Goal: Task Accomplishment & Management: Complete application form

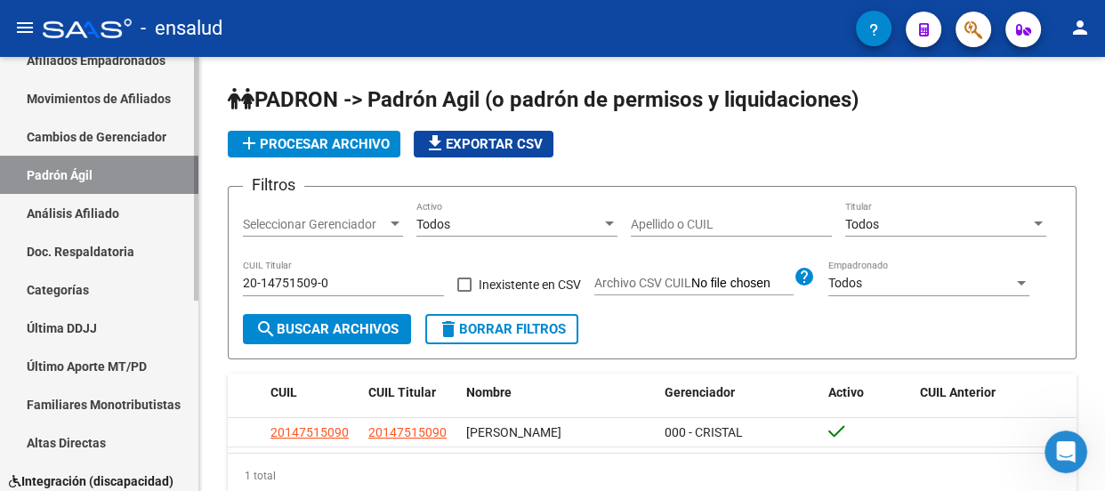
scroll to position [338, 0]
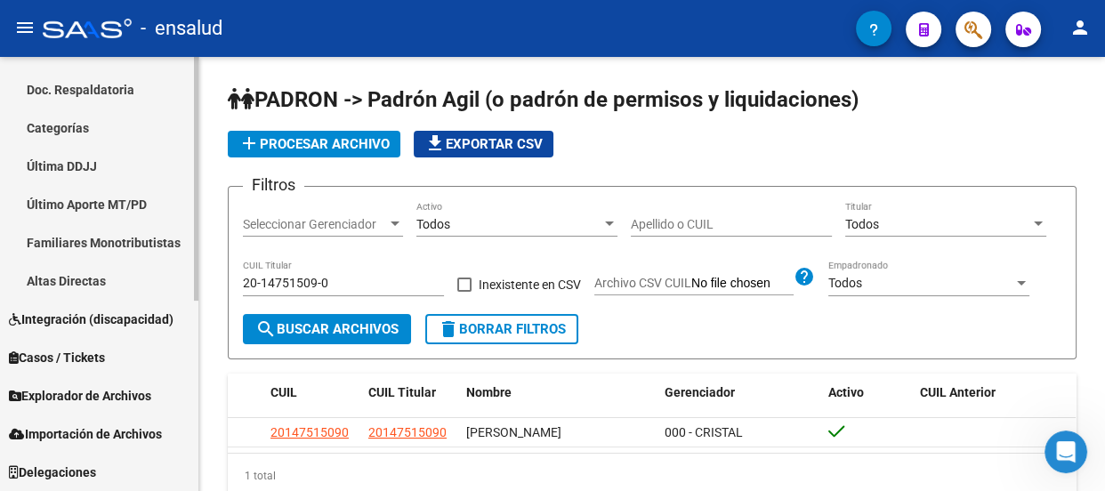
click at [113, 420] on link "Importación de Archivos" at bounding box center [99, 434] width 198 height 38
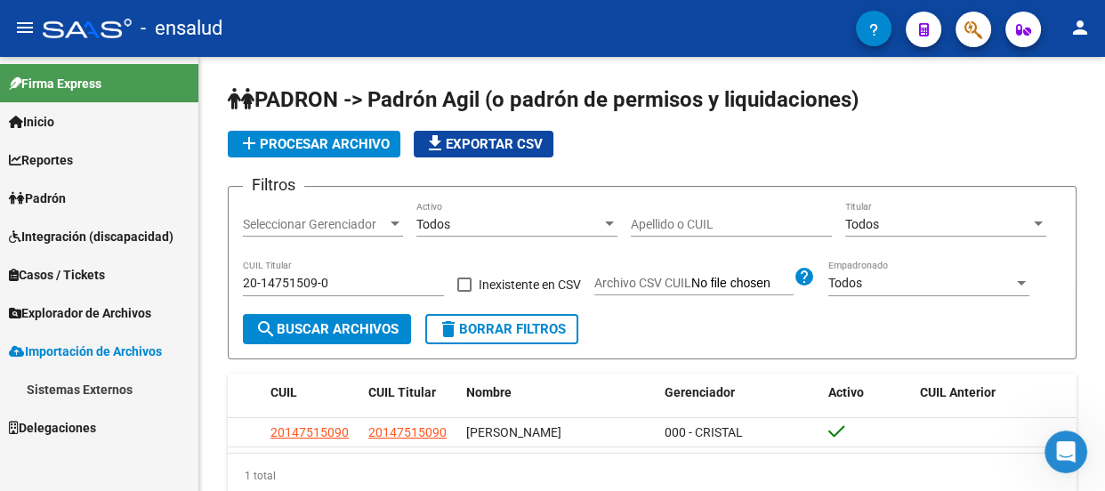
scroll to position [0, 0]
click at [100, 311] on span "Explorador de Archivos" at bounding box center [80, 313] width 142 height 20
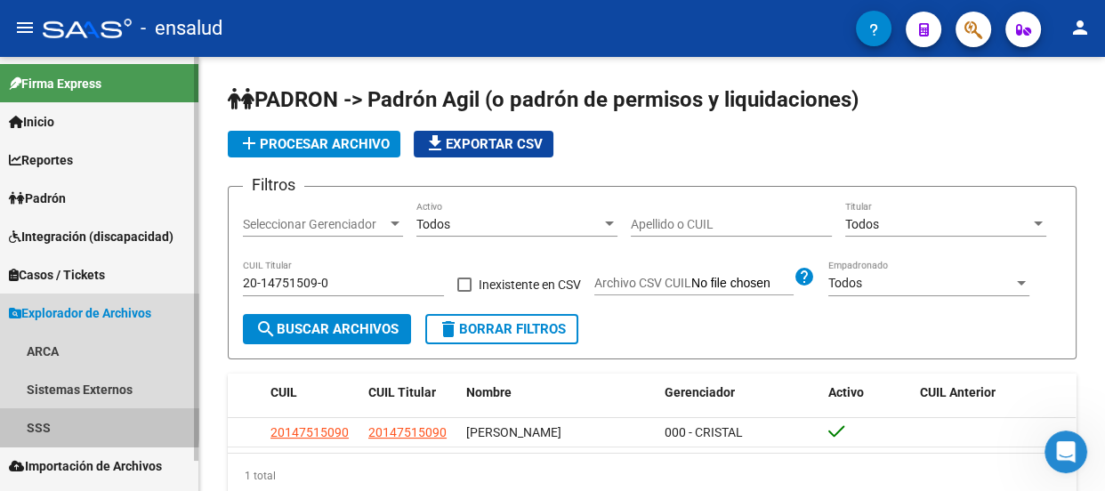
click at [48, 423] on link "SSS" at bounding box center [99, 427] width 198 height 38
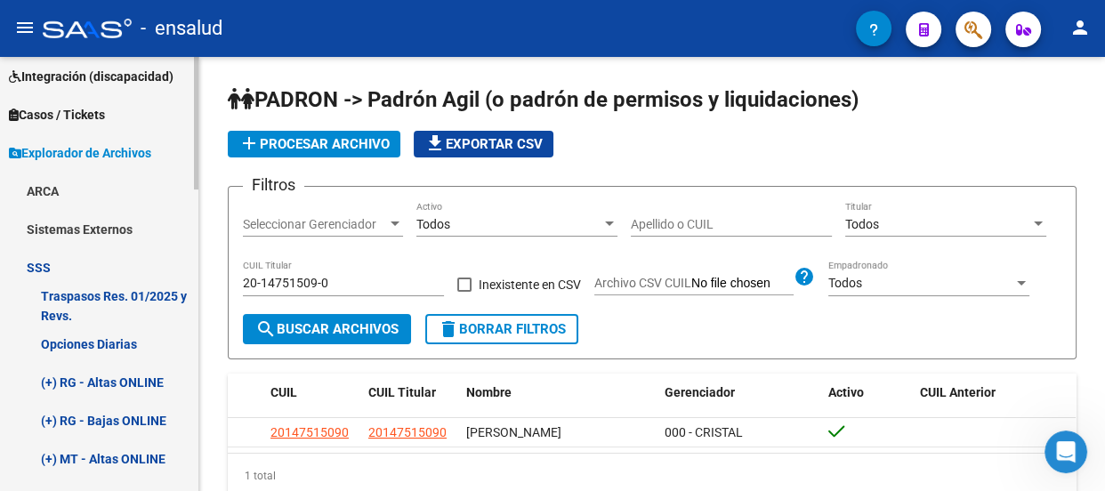
scroll to position [242, 0]
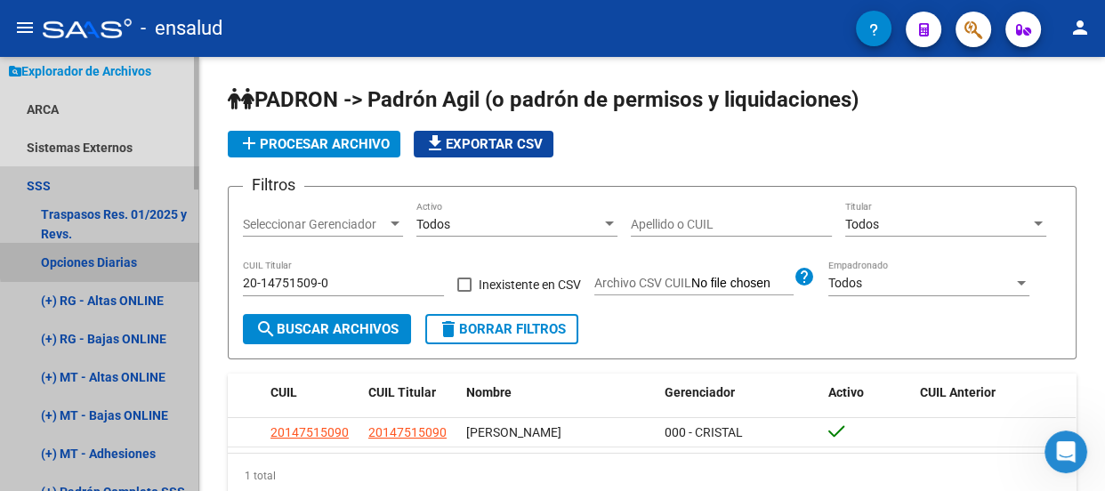
click at [115, 258] on link "Opciones Diarias" at bounding box center [99, 262] width 198 height 38
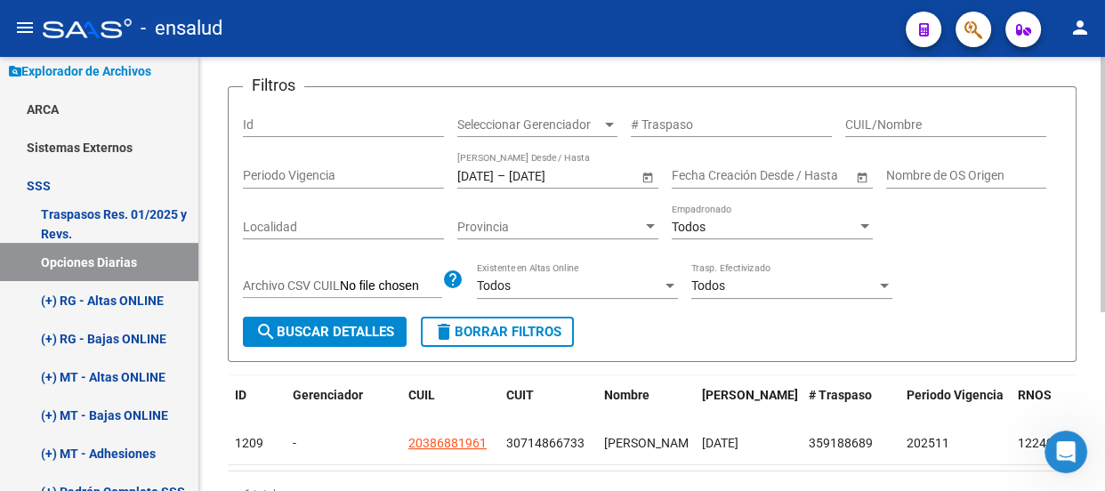
scroll to position [303, 0]
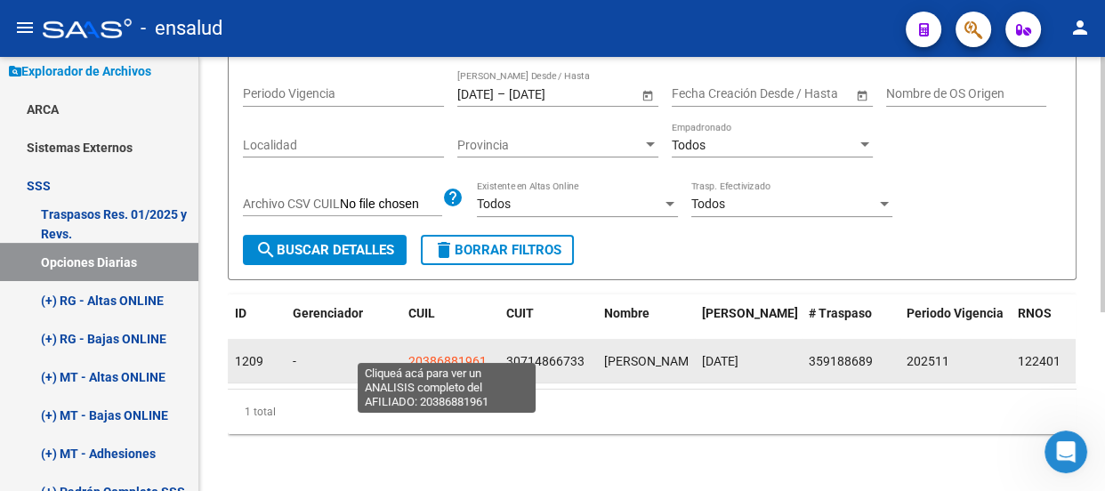
click at [448, 354] on span "20386881961" at bounding box center [447, 361] width 78 height 14
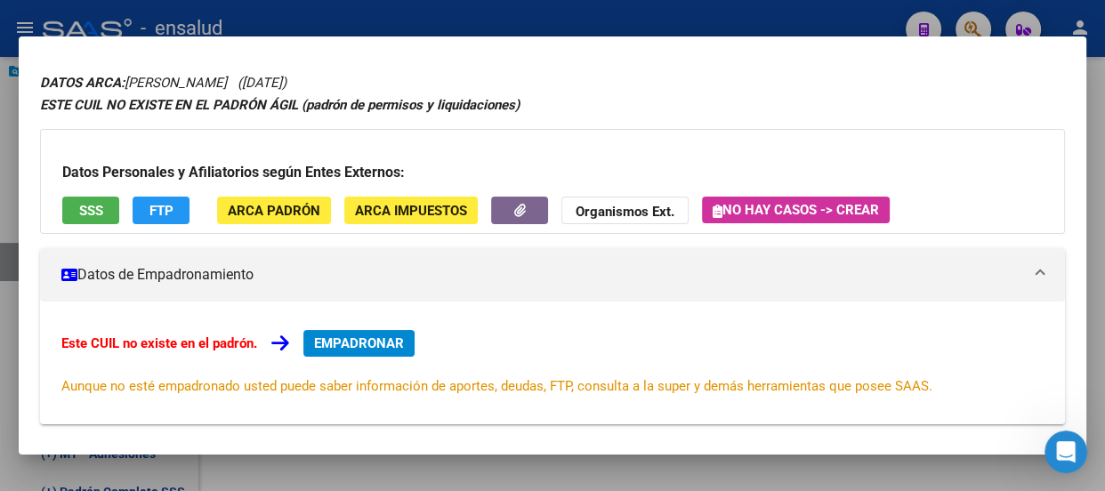
scroll to position [0, 0]
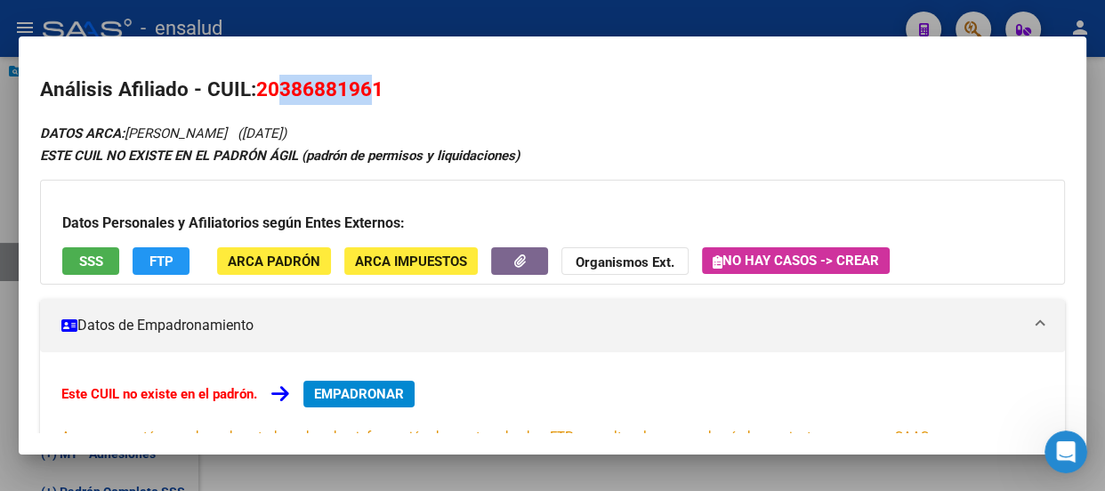
drag, startPoint x: 371, startPoint y: 86, endPoint x: 283, endPoint y: 85, distance: 88.1
type textarea "38688196"
click at [283, 85] on span "20386881961" at bounding box center [319, 88] width 127 height 23
copy span "38688196"
click at [383, 391] on span "EMPADRONAR" at bounding box center [359, 394] width 90 height 16
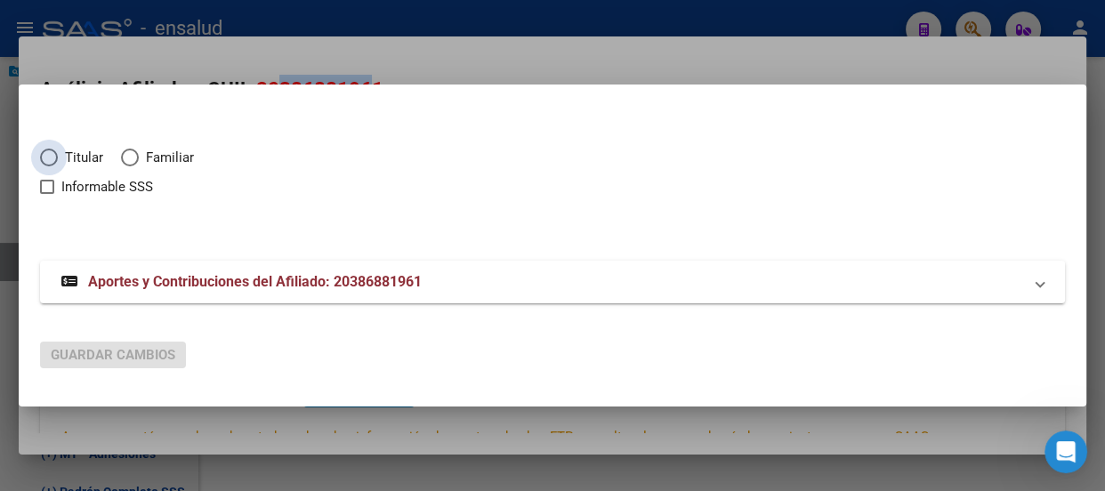
click at [49, 157] on span "Elija una opción" at bounding box center [49, 158] width 18 height 18
click at [49, 157] on input "Titular" at bounding box center [49, 158] width 18 height 18
radio input "true"
checkbox input "true"
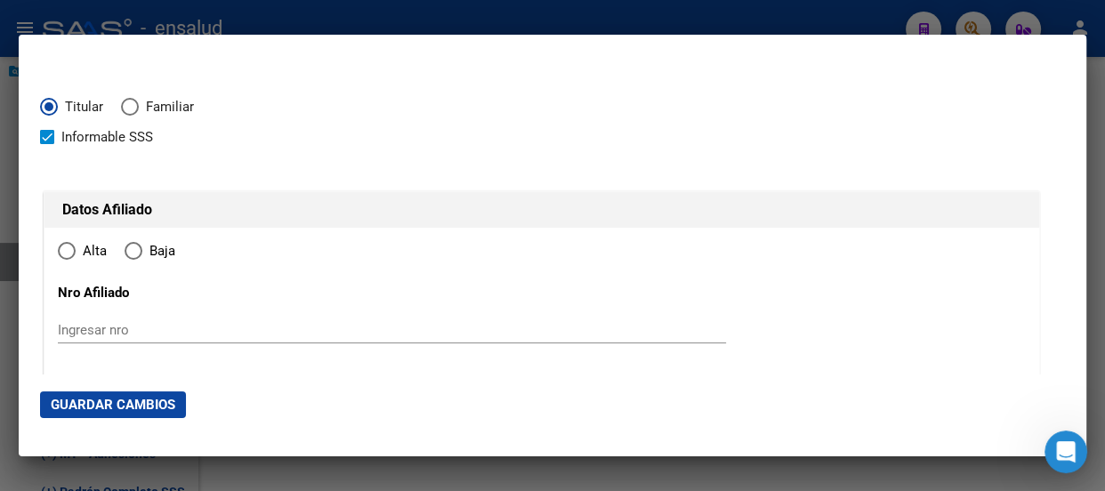
type input "20-38688196-1"
radio input "true"
type input "38688196"
type input "[PERSON_NAME]"
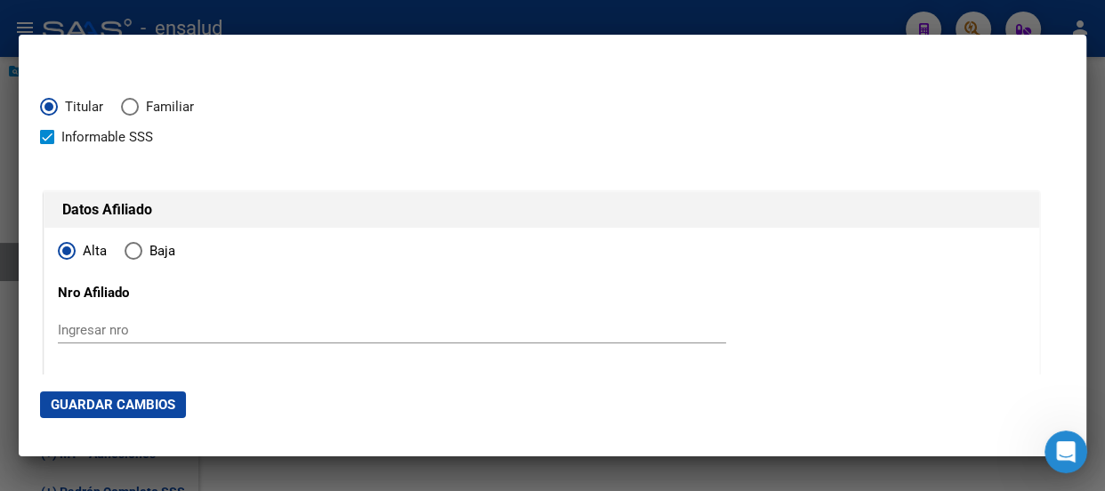
type input "[DATE]"
type input "[PERSON_NAME]"
type input "1765"
type input "[PERSON_NAME]"
type input "5658"
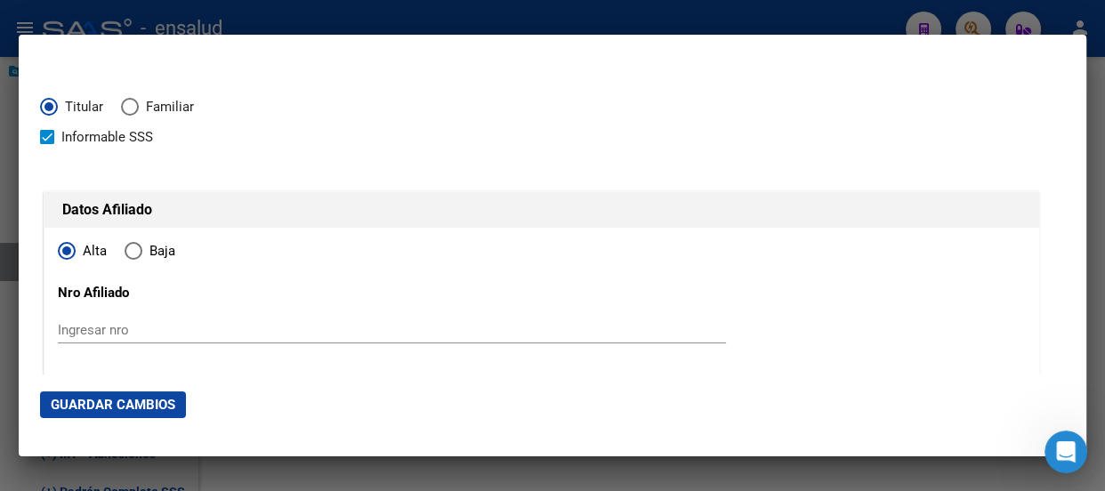
type input "[PERSON_NAME]"
click at [122, 403] on span "Guardar Cambios" at bounding box center [113, 405] width 125 height 16
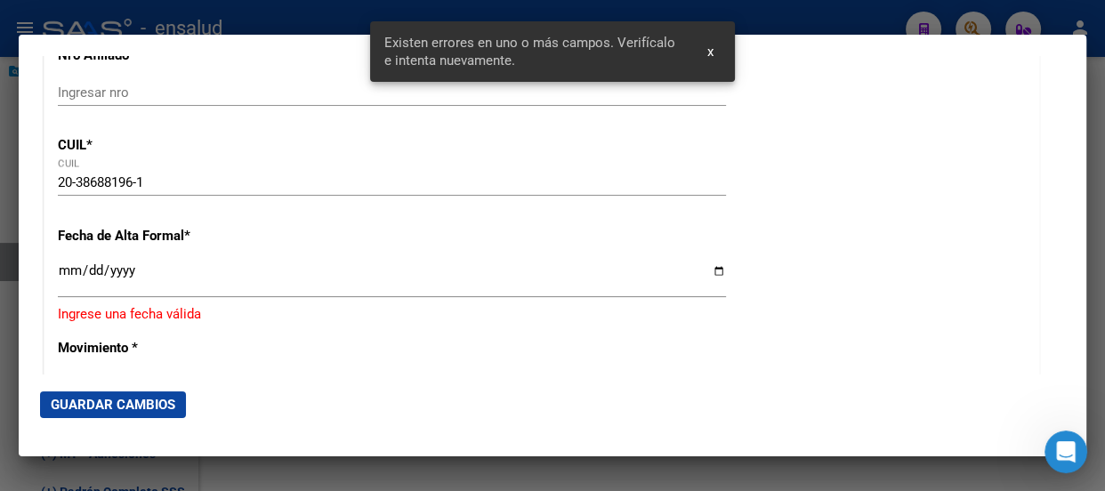
scroll to position [323, 0]
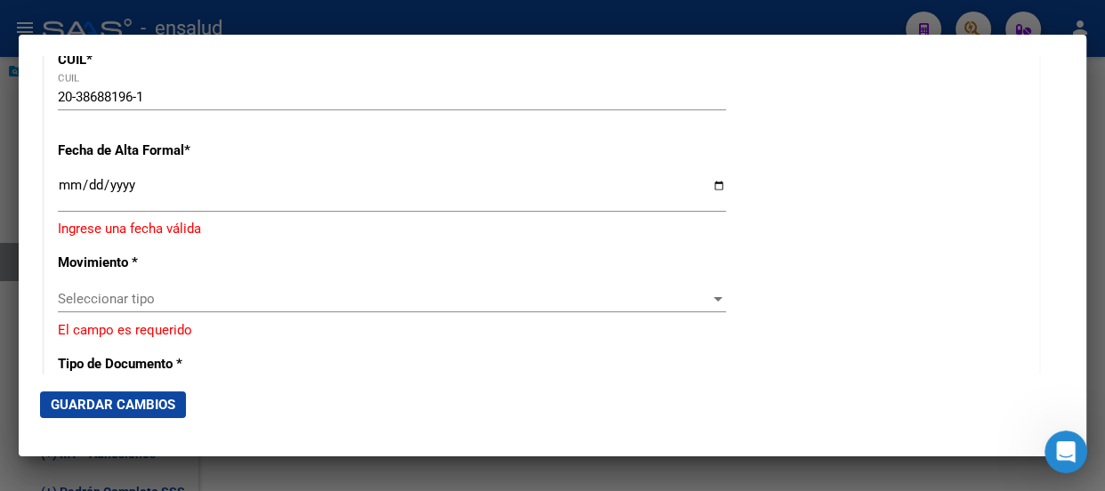
click at [68, 180] on input "Ingresar fecha" at bounding box center [392, 192] width 668 height 28
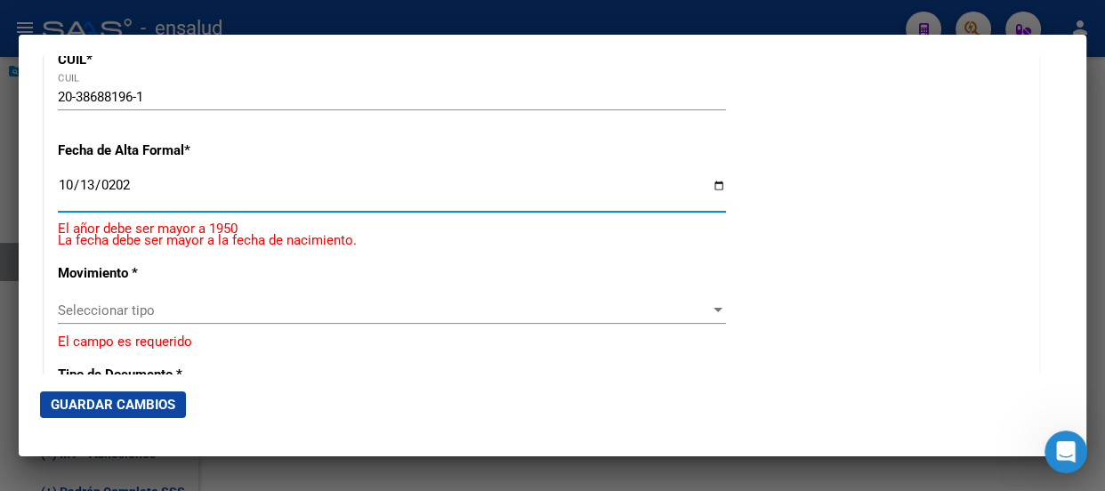
type input "2025-10-13"
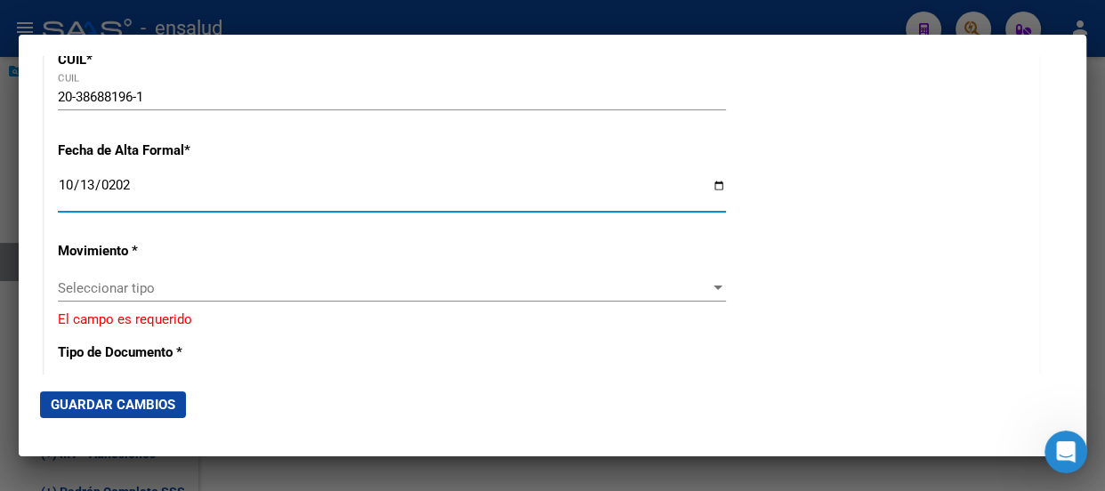
click at [180, 280] on span "Seleccionar tipo" at bounding box center [384, 288] width 652 height 16
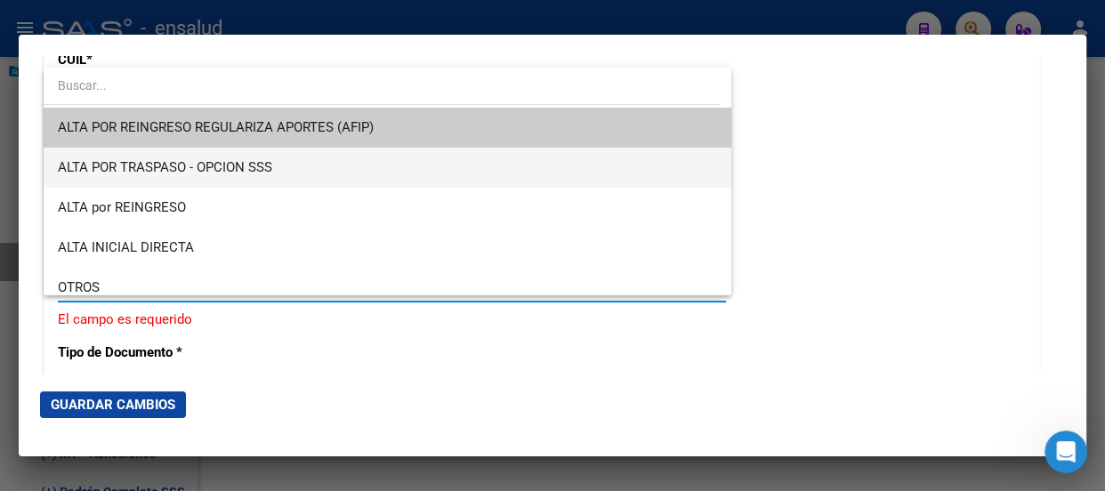
click at [284, 165] on span "ALTA POR TRASPASO - OPCION SSS" at bounding box center [387, 168] width 659 height 40
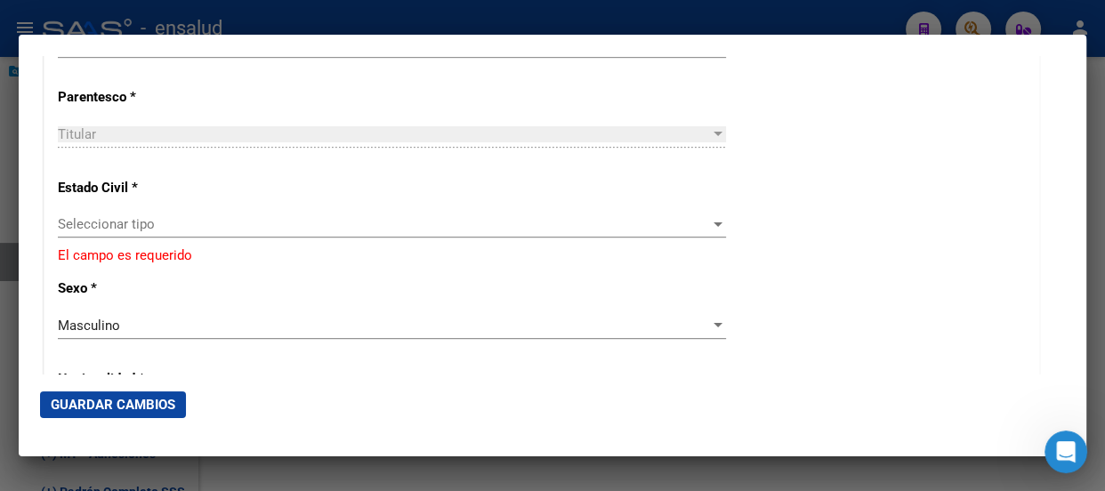
scroll to position [1051, 0]
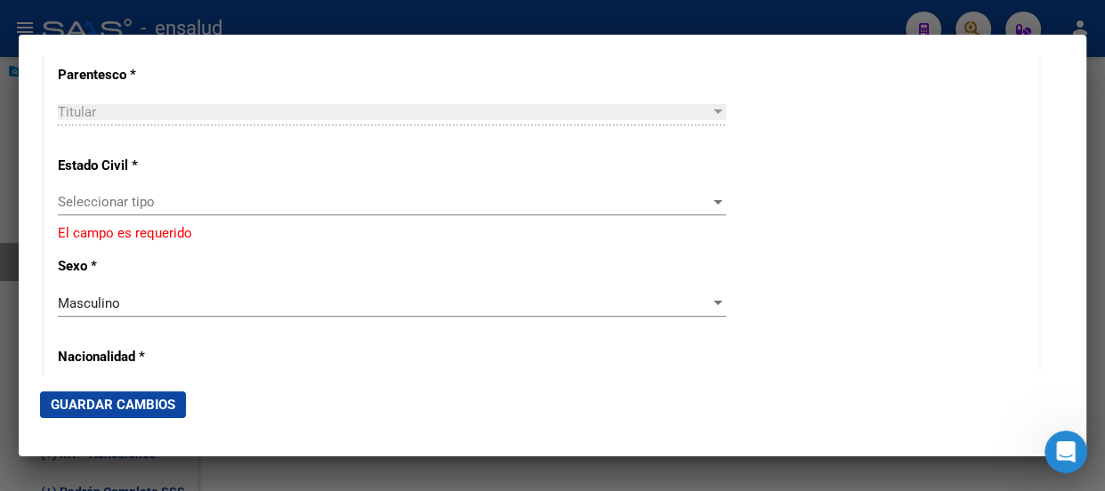
click at [201, 206] on span "Seleccionar tipo" at bounding box center [384, 202] width 652 height 16
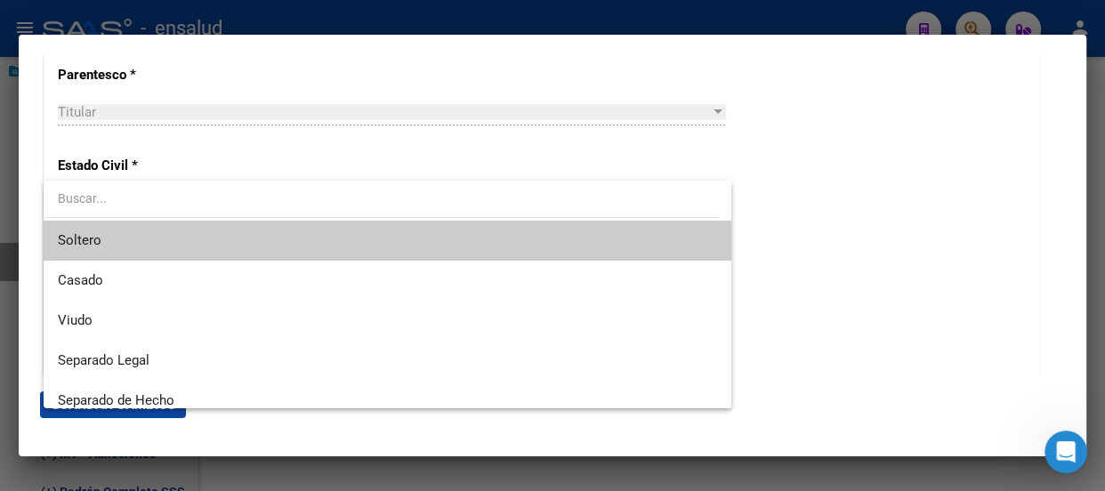
click at [187, 242] on span "Soltero" at bounding box center [387, 241] width 659 height 40
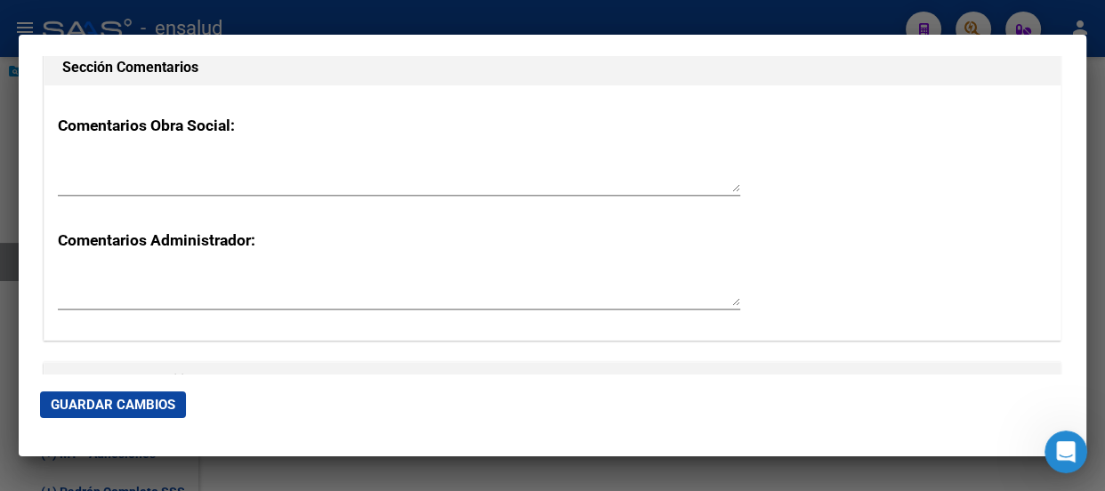
scroll to position [2749, 0]
click at [108, 407] on span "Guardar Cambios" at bounding box center [113, 405] width 125 height 16
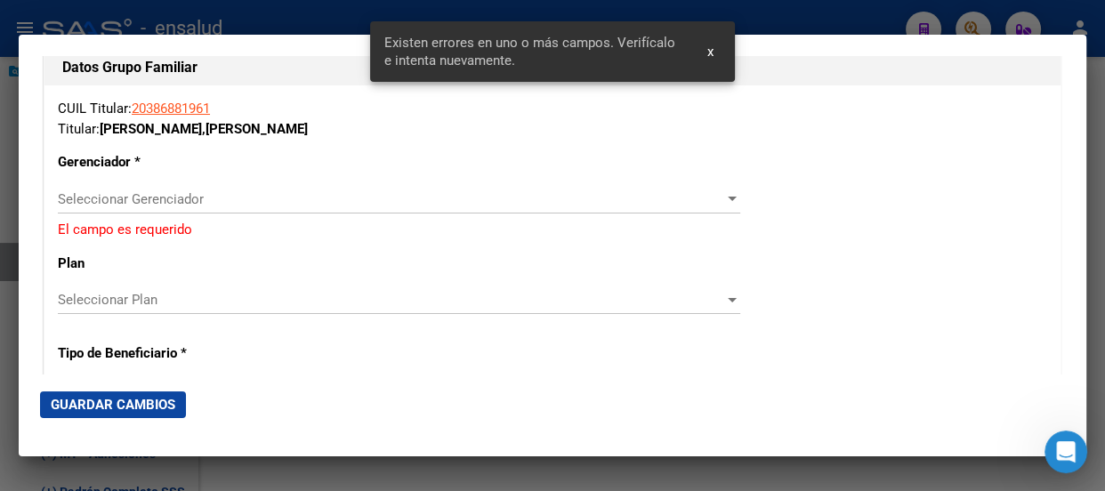
scroll to position [3073, 0]
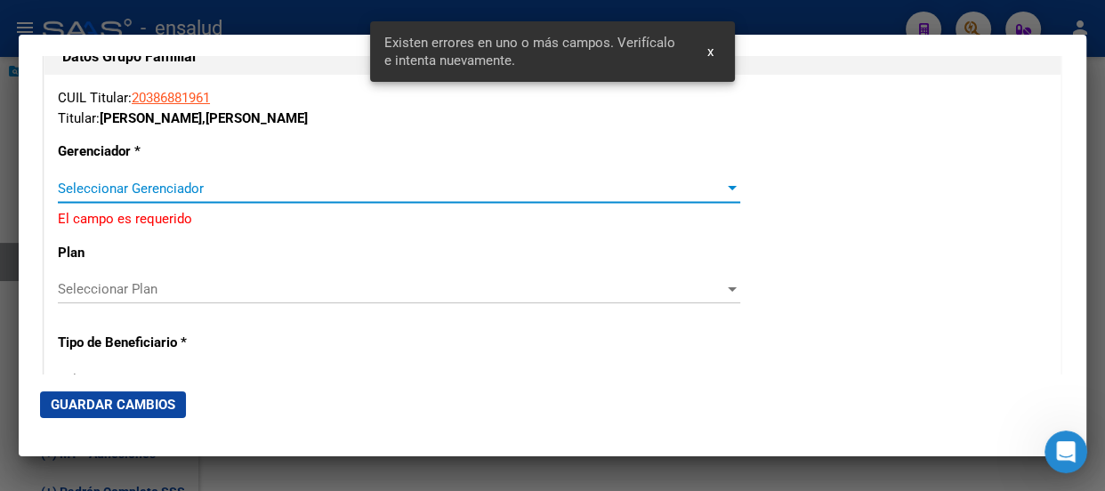
click at [194, 187] on span "Seleccionar Gerenciador" at bounding box center [391, 189] width 666 height 16
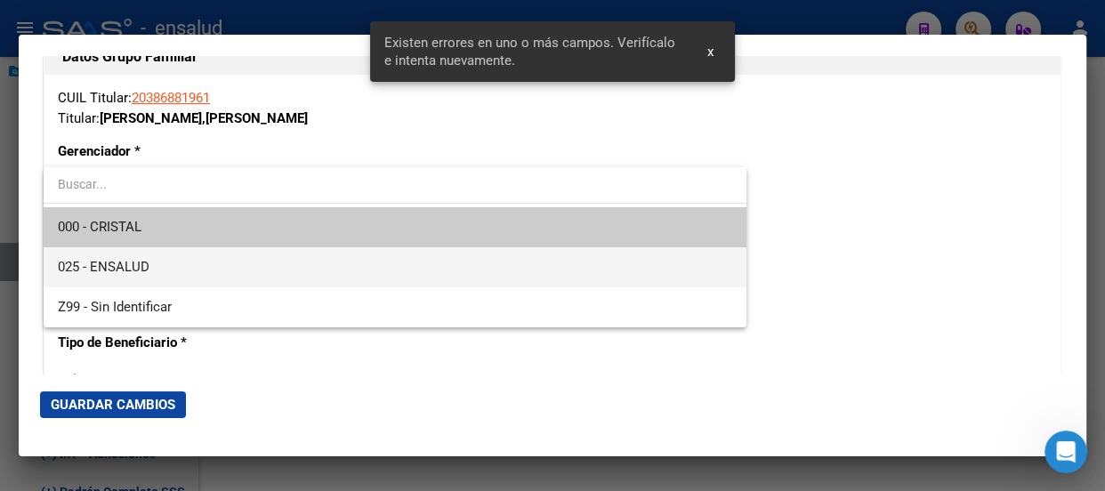
click at [183, 265] on span "025 - ENSALUD" at bounding box center [395, 267] width 674 height 40
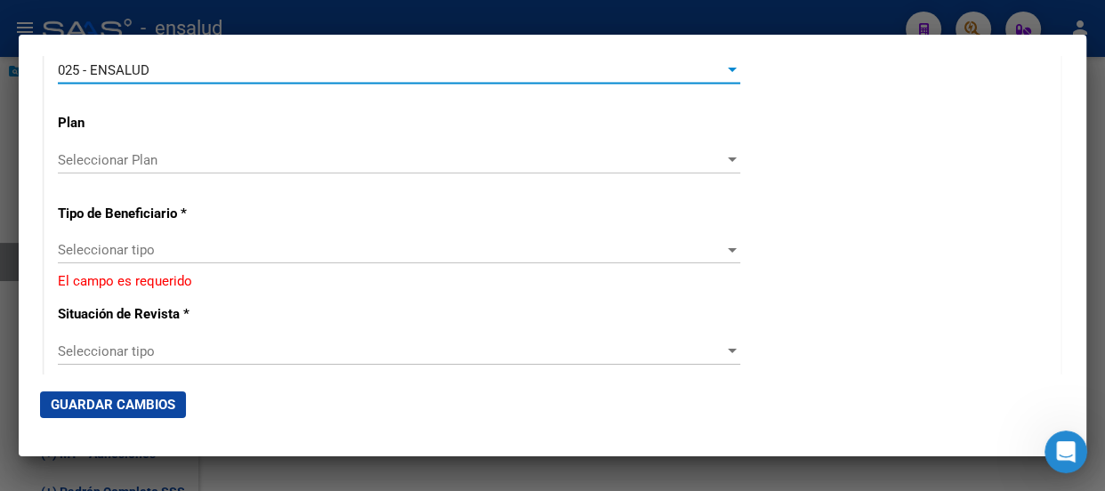
scroll to position [3235, 0]
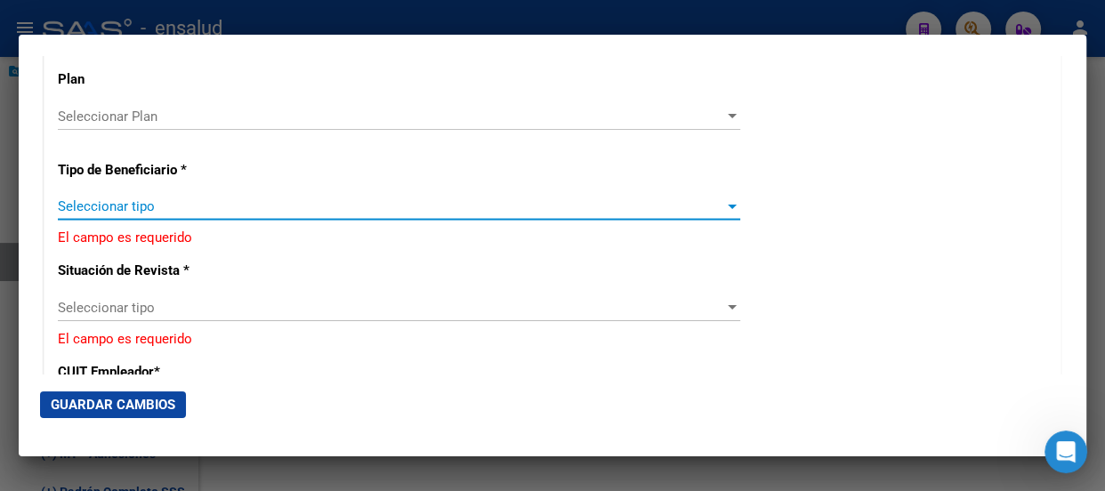
click at [163, 209] on span "Seleccionar tipo" at bounding box center [391, 206] width 666 height 16
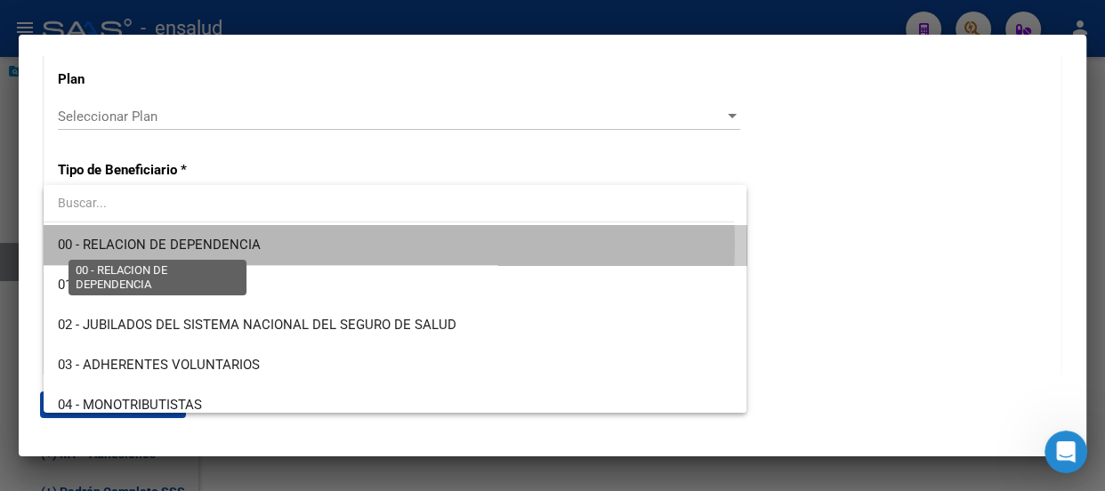
click at [172, 243] on span "00 - RELACION DE DEPENDENCIA" at bounding box center [159, 245] width 203 height 16
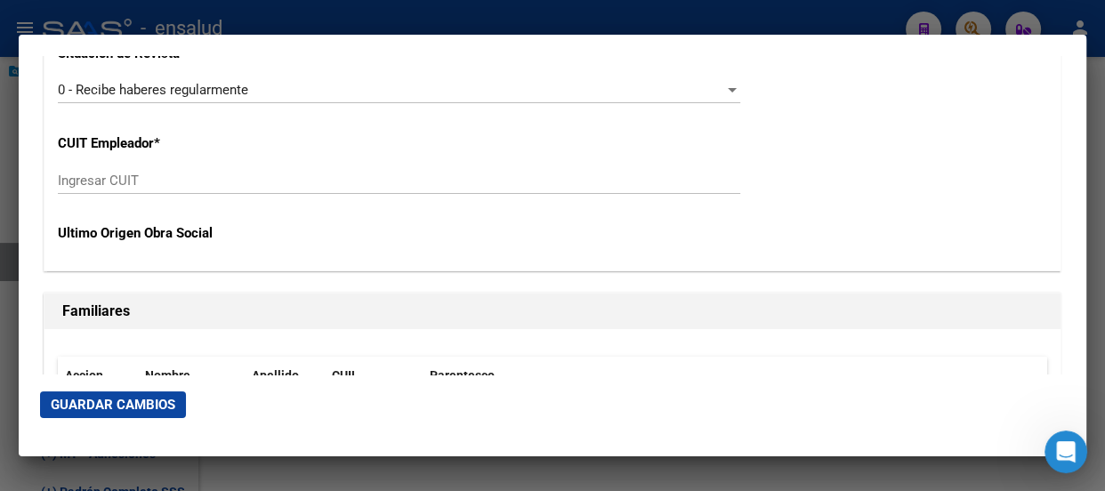
scroll to position [3397, 0]
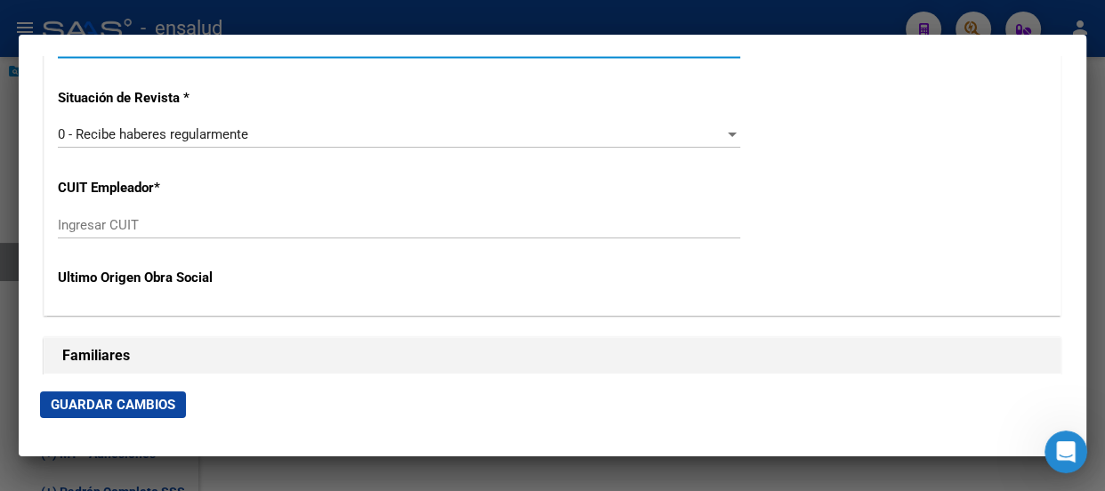
click at [114, 408] on span "Guardar Cambios" at bounding box center [113, 405] width 125 height 16
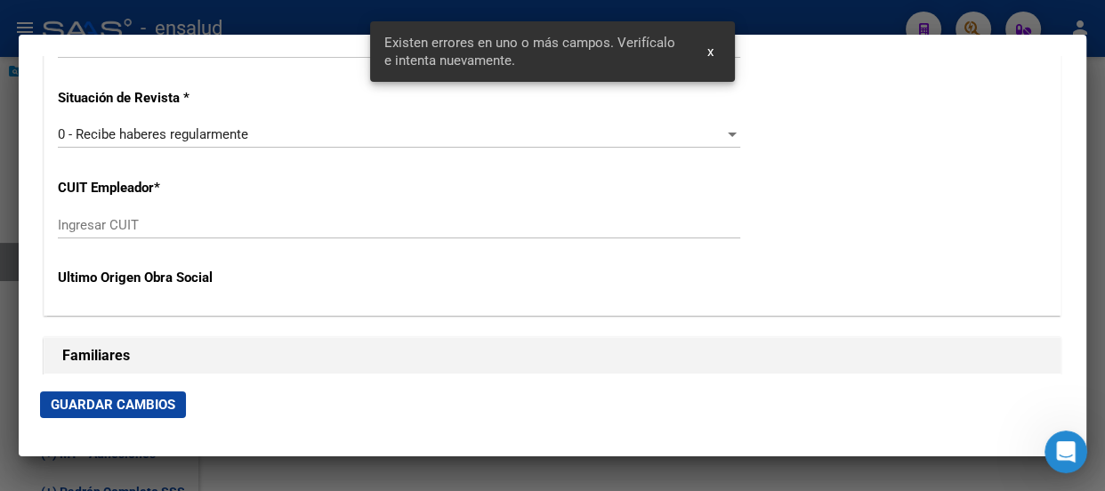
click at [709, 53] on span "x" at bounding box center [710, 52] width 6 height 16
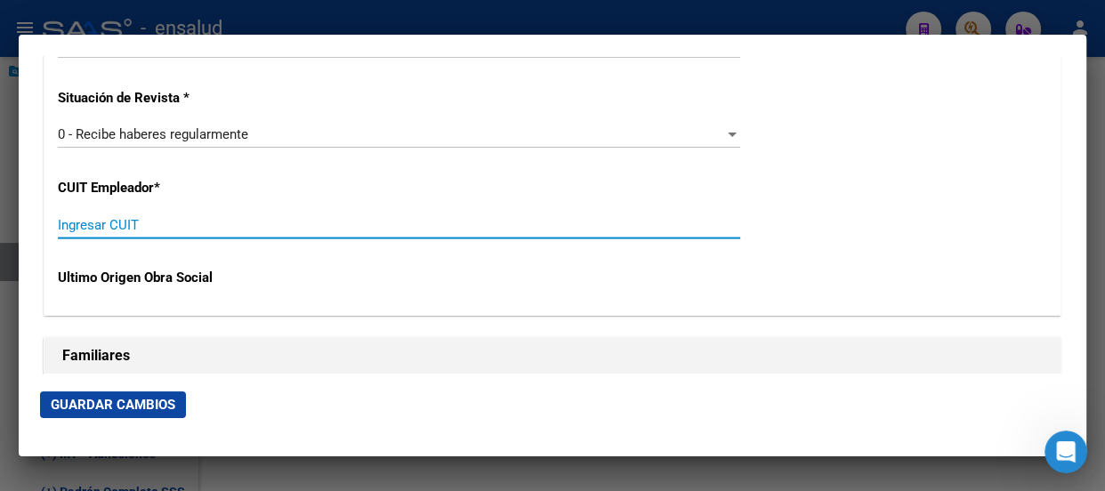
click at [98, 219] on input "Ingresar CUIT" at bounding box center [399, 225] width 682 height 16
paste input "30-71486673-3"
type input "30-71486673-3"
click at [120, 408] on span "Guardar Cambios" at bounding box center [113, 405] width 125 height 16
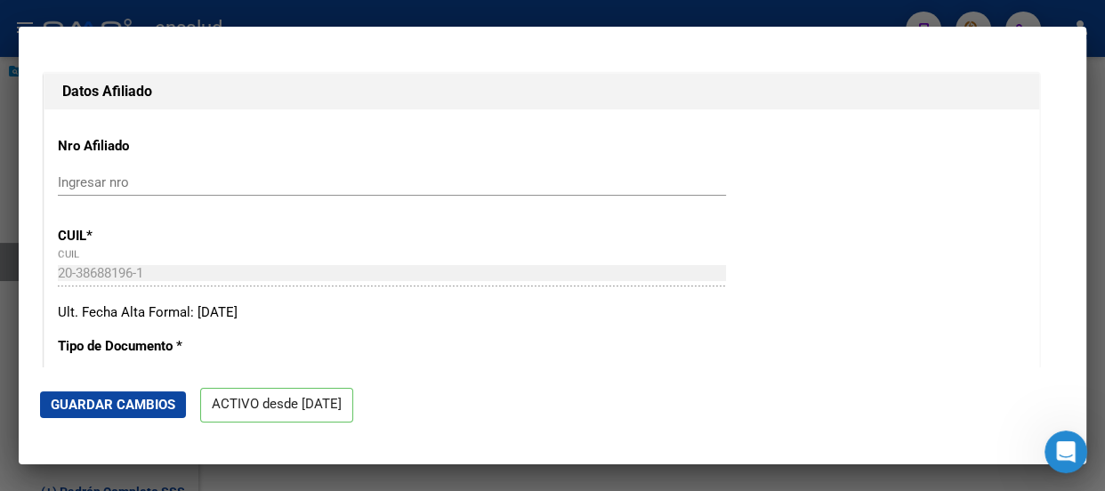
scroll to position [0, 0]
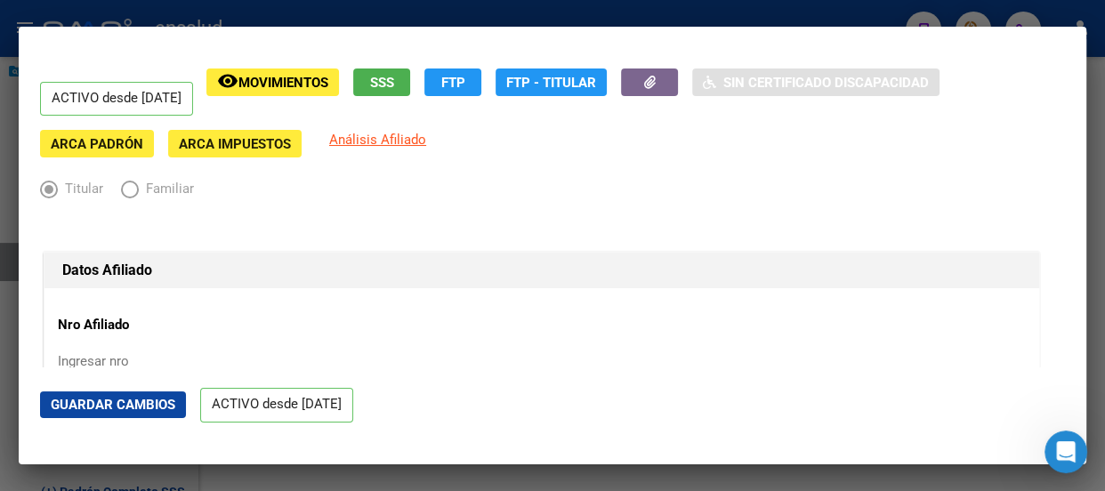
click at [125, 7] on div at bounding box center [552, 245] width 1105 height 491
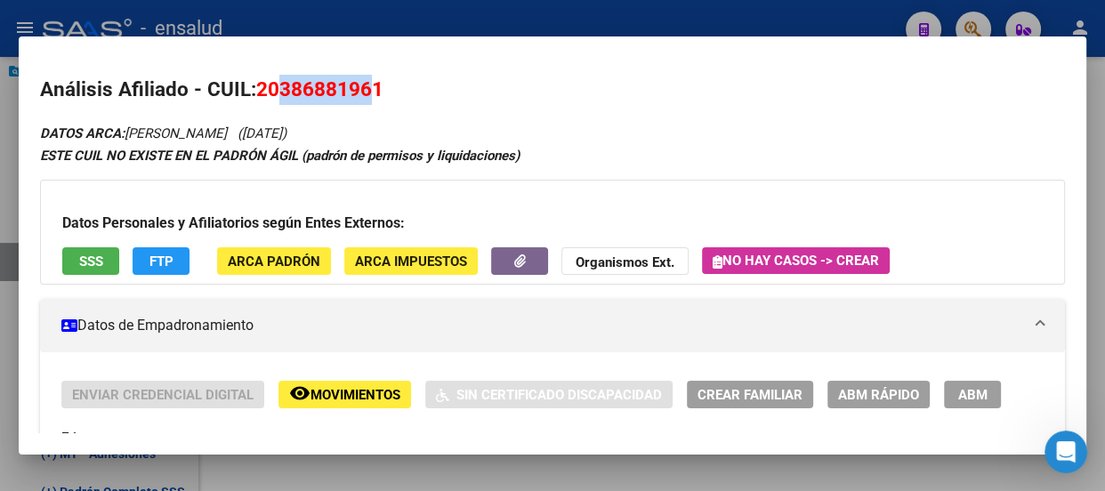
click at [617, 19] on div at bounding box center [552, 245] width 1105 height 491
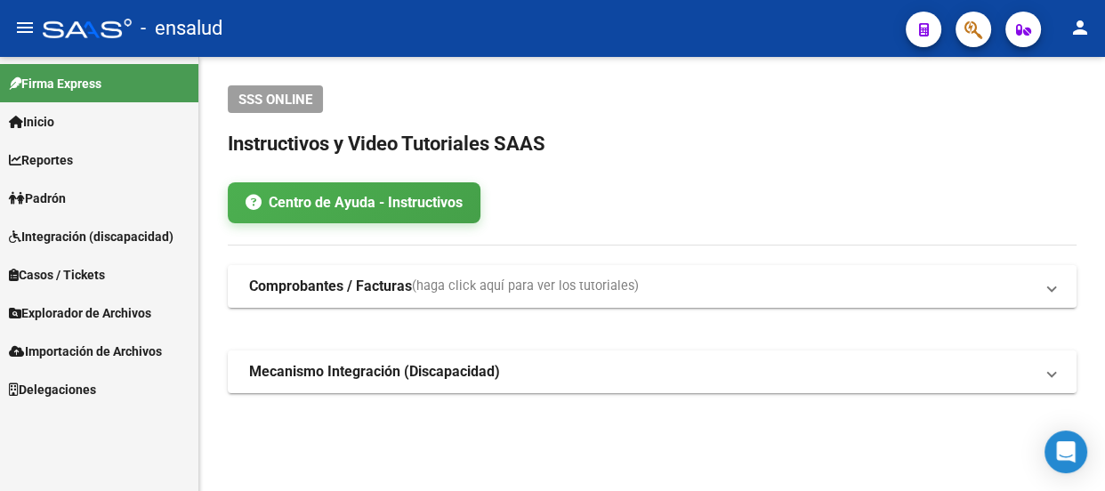
scroll to position [122, 0]
click at [63, 338] on link "Importación de Archivos" at bounding box center [99, 351] width 198 height 38
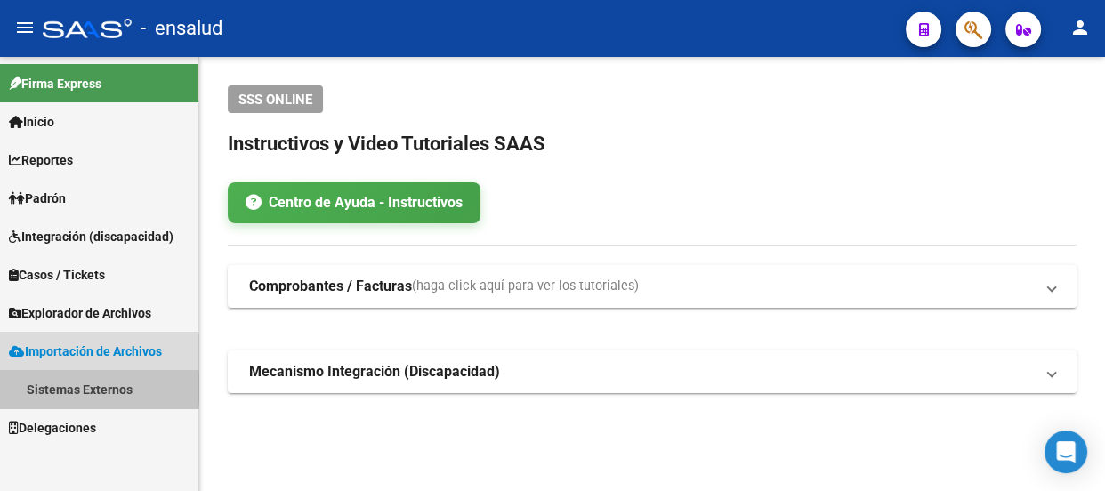
click at [80, 388] on link "Sistemas Externos" at bounding box center [99, 389] width 198 height 38
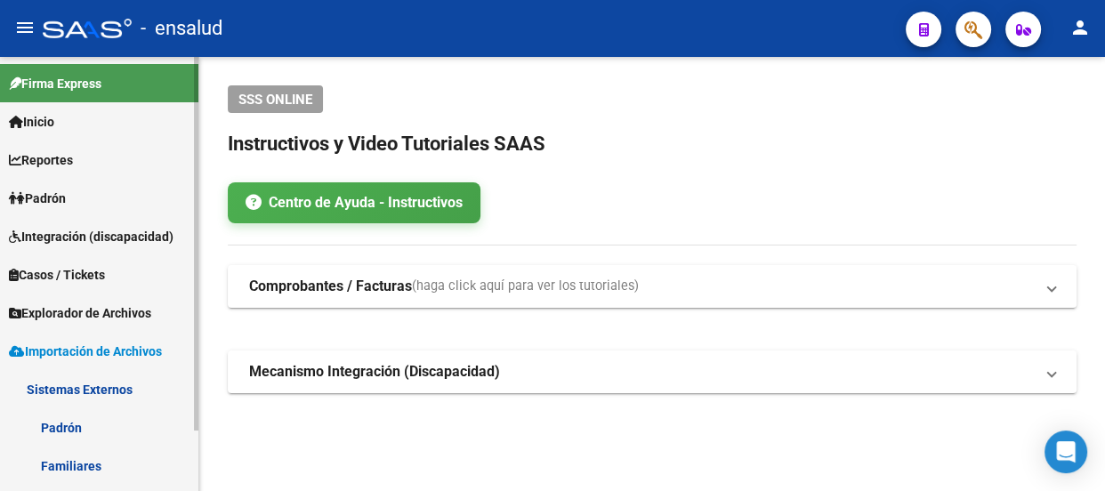
scroll to position [70, 0]
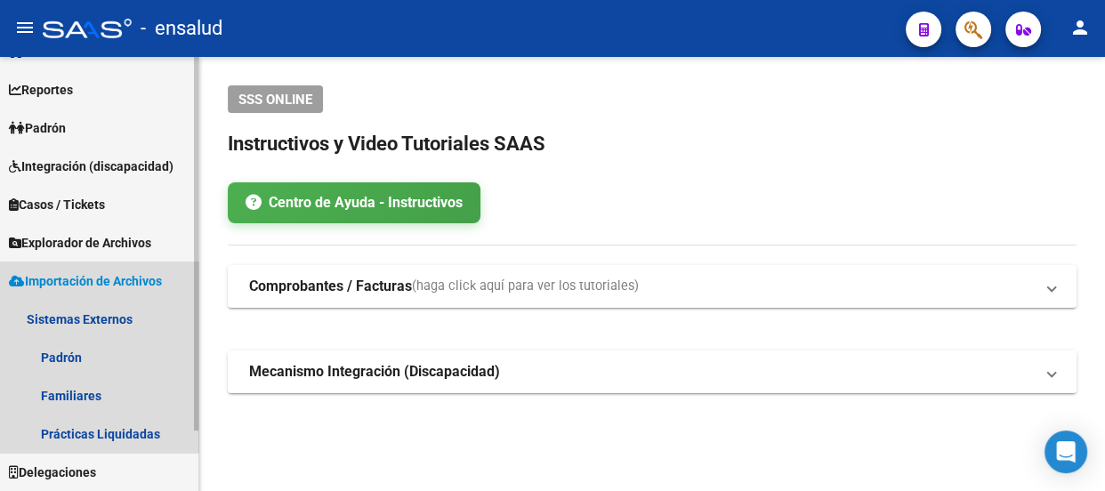
click at [66, 277] on span "Importación de Archivos" at bounding box center [85, 281] width 153 height 20
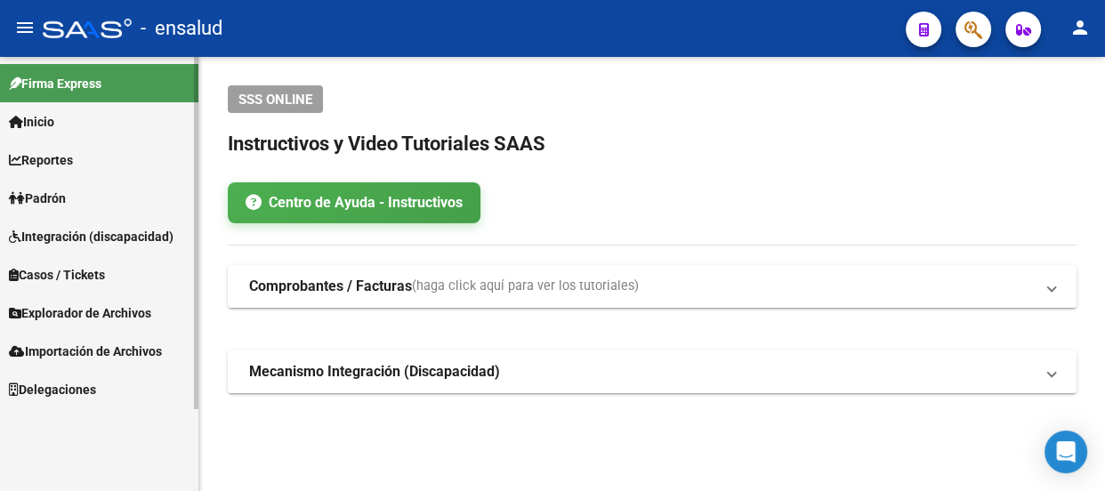
scroll to position [0, 0]
click at [71, 311] on span "Explorador de Archivos" at bounding box center [80, 313] width 142 height 20
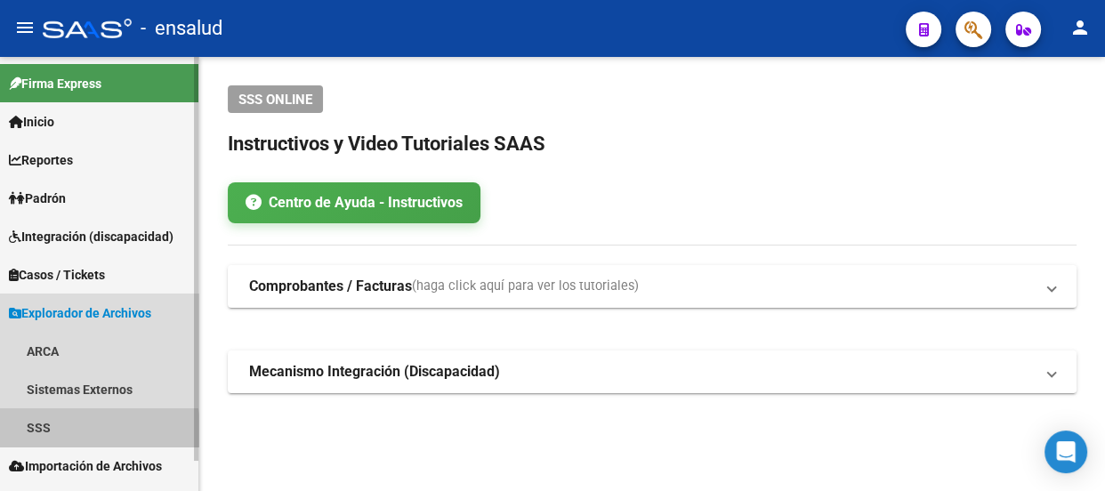
click at [48, 431] on link "SSS" at bounding box center [99, 427] width 198 height 38
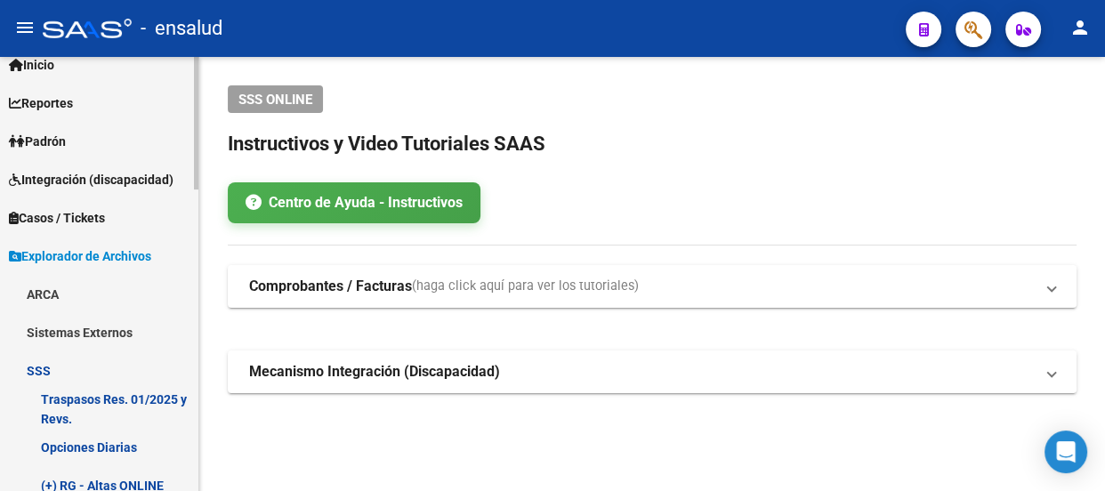
scroll to position [80, 0]
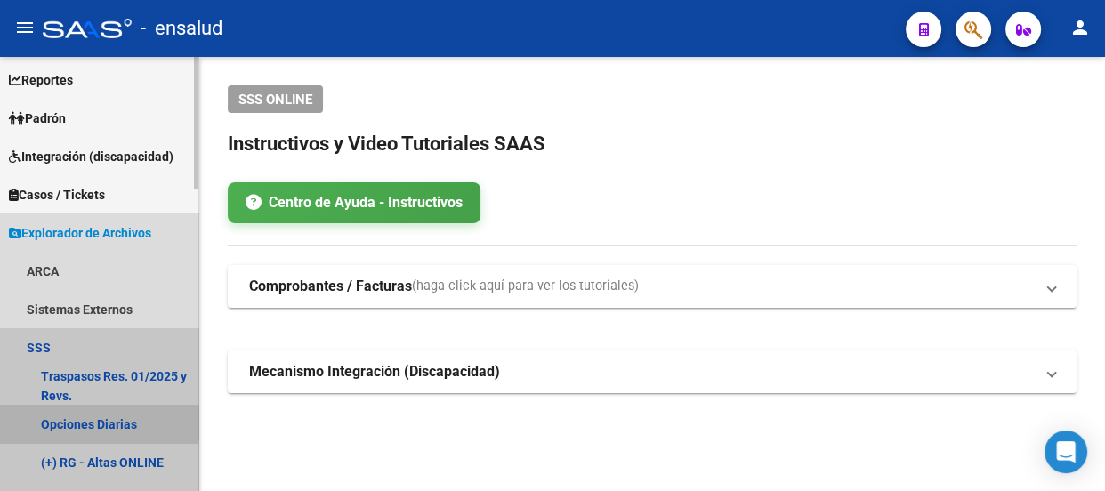
click at [71, 422] on link "Opciones Diarias" at bounding box center [99, 424] width 198 height 38
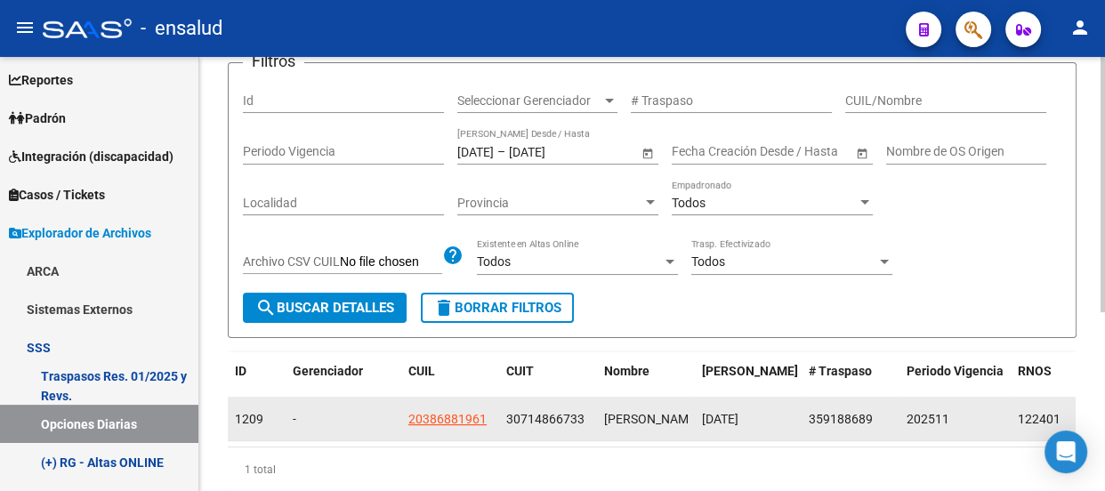
scroll to position [303, 0]
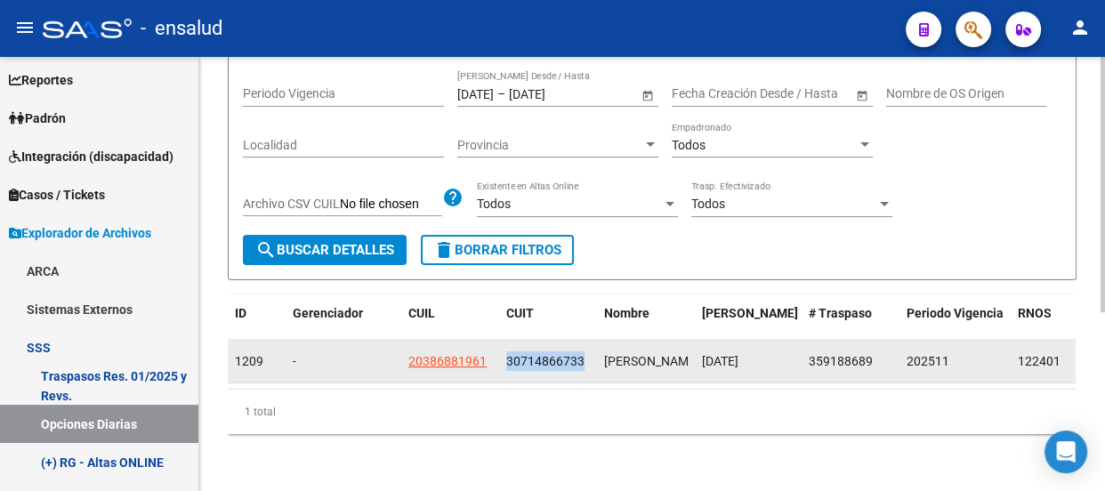
drag, startPoint x: 582, startPoint y: 350, endPoint x: 507, endPoint y: 351, distance: 74.8
type textarea "30714866733"
click at [507, 351] on div "30714866733" at bounding box center [548, 361] width 84 height 20
copy div "30714866733"
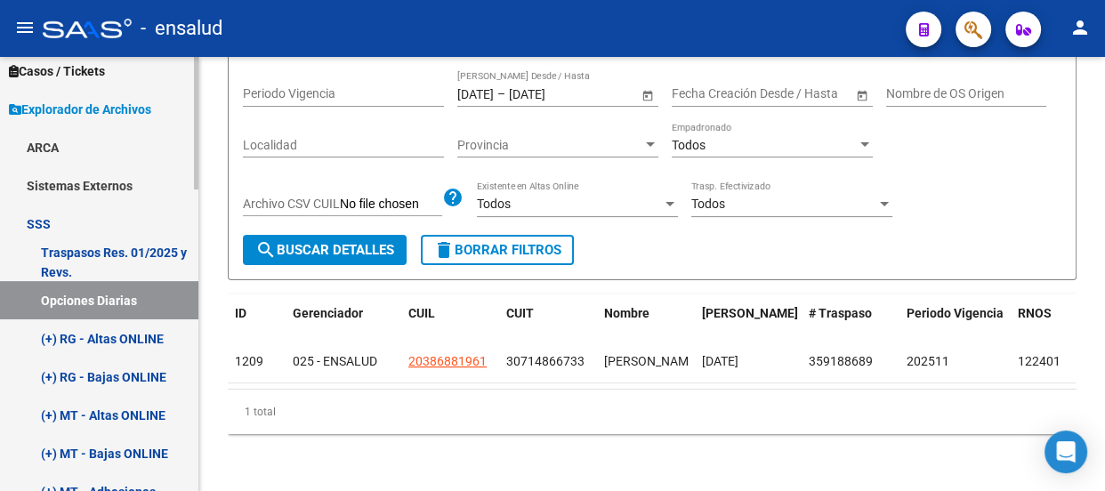
scroll to position [242, 0]
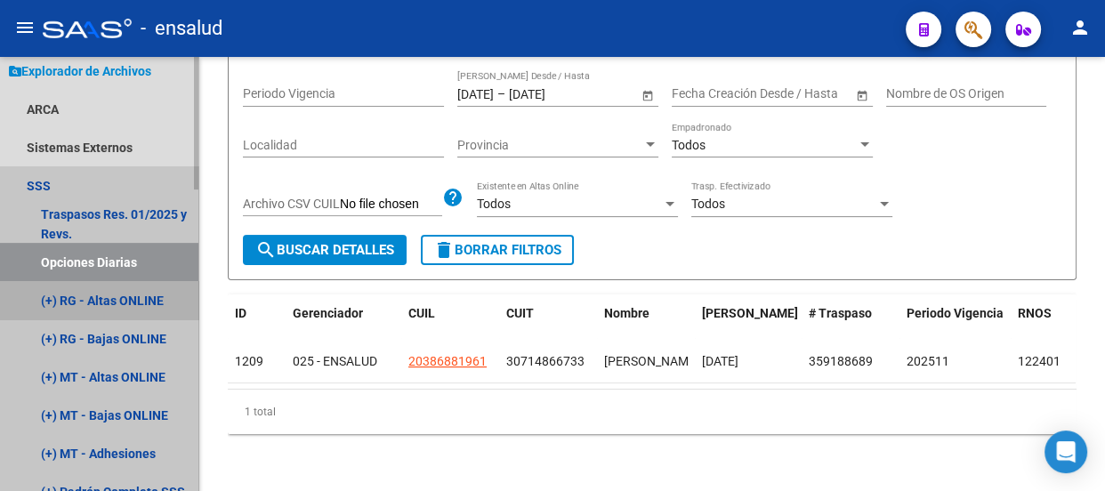
click at [103, 303] on link "(+) RG - Altas ONLINE" at bounding box center [99, 300] width 198 height 38
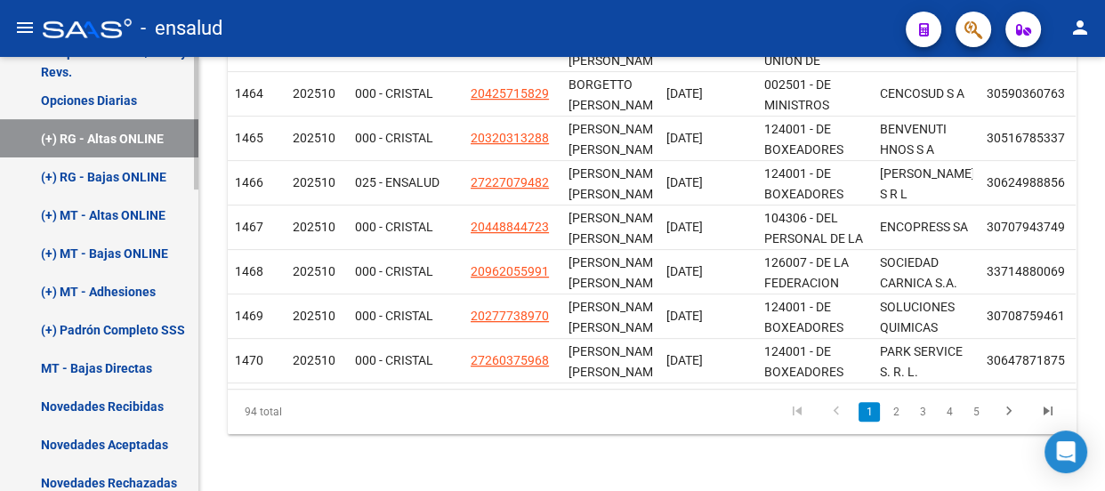
scroll to position [485, 0]
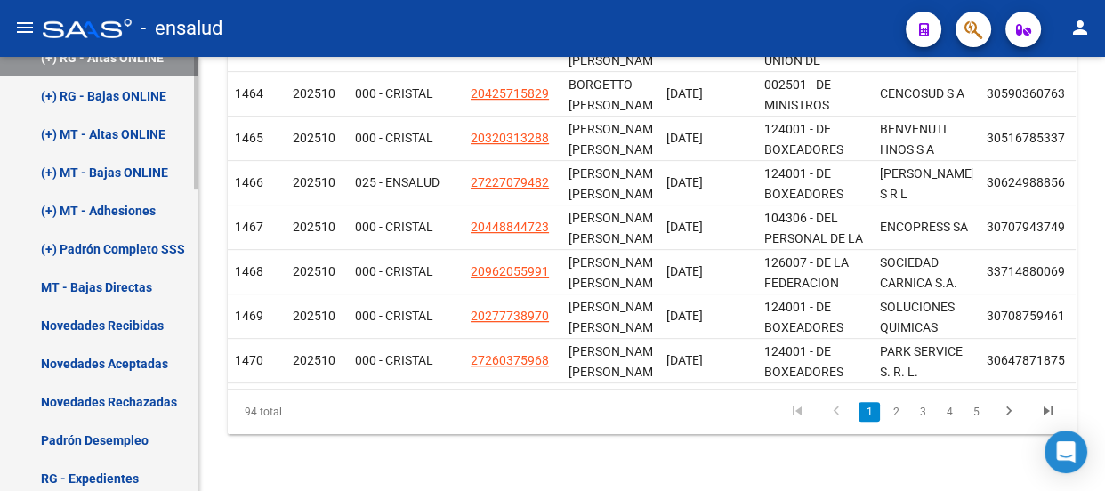
click at [109, 312] on link "Novedades Recibidas" at bounding box center [99, 325] width 198 height 38
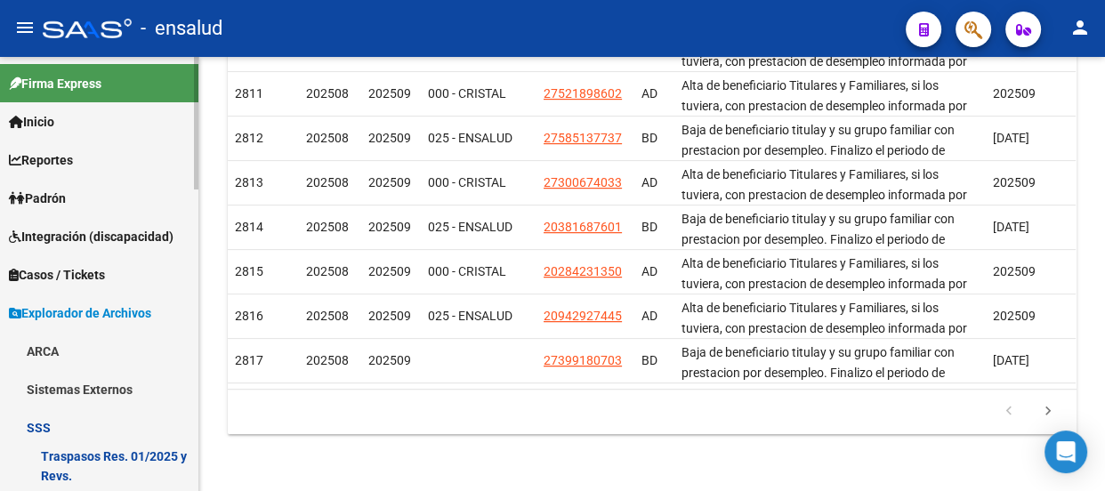
click at [74, 426] on link "SSS" at bounding box center [99, 427] width 198 height 38
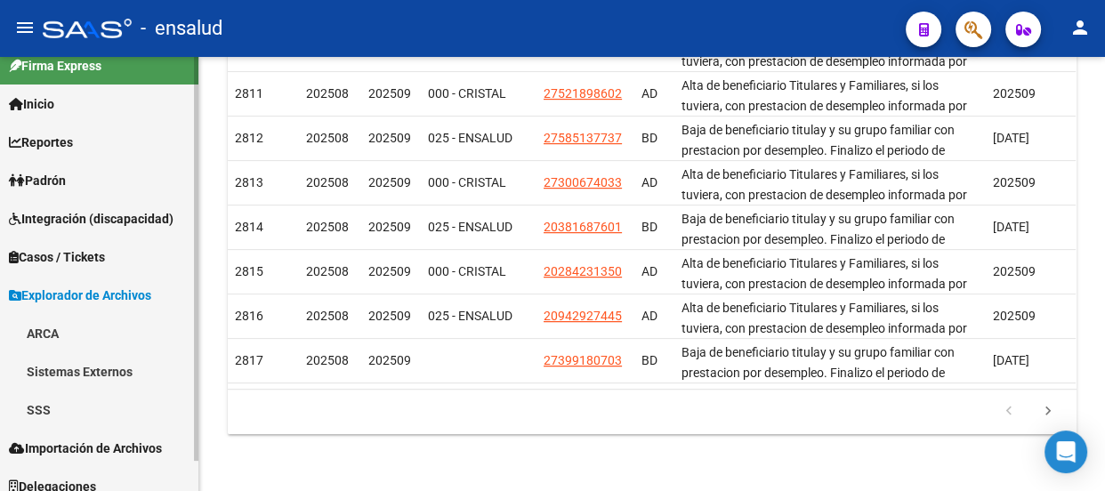
scroll to position [31, 0]
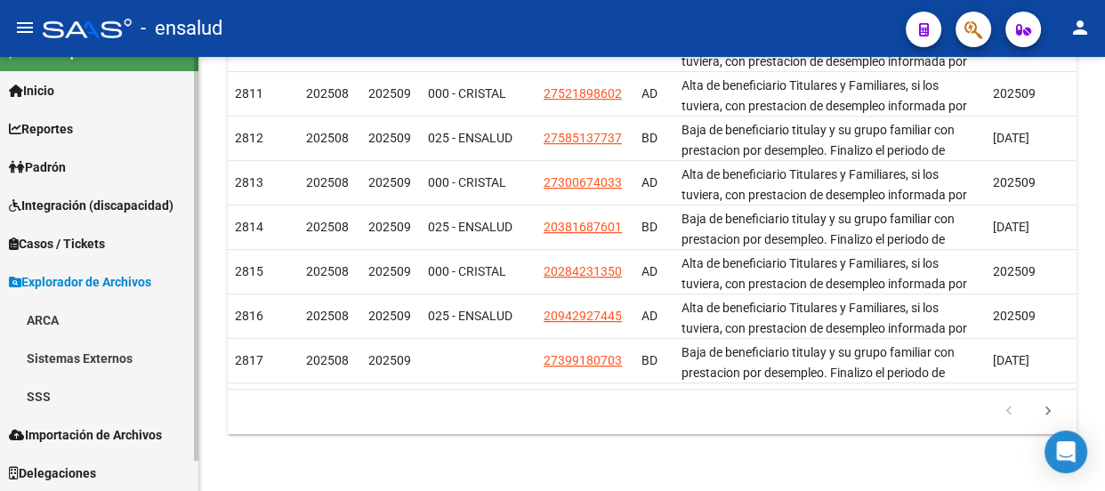
click at [79, 394] on link "SSS" at bounding box center [99, 396] width 198 height 38
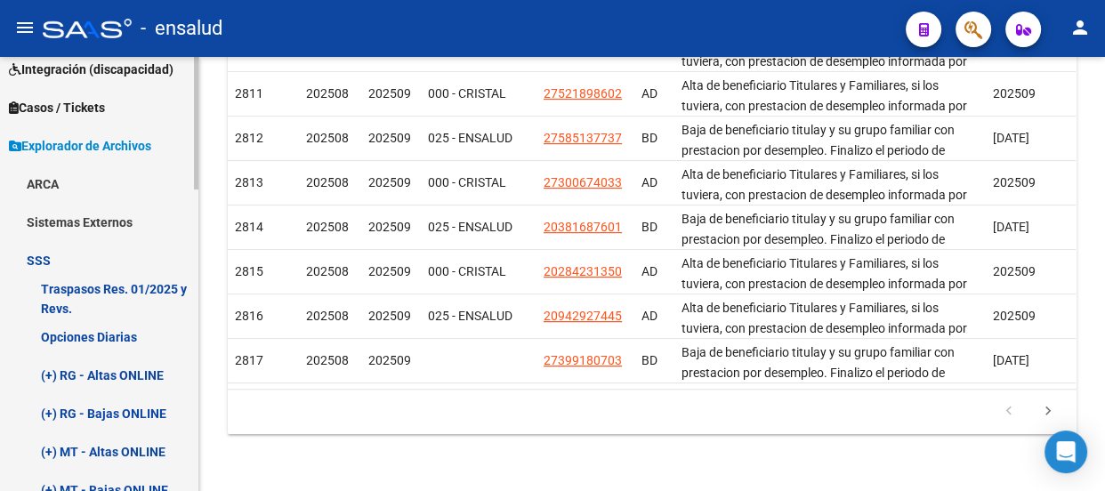
scroll to position [193, 0]
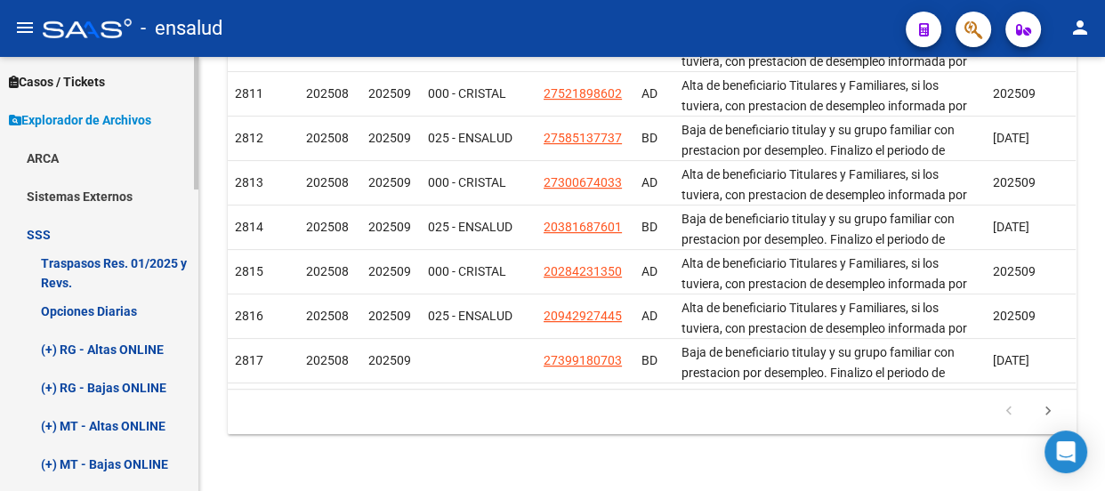
click at [107, 308] on link "Opciones Diarias" at bounding box center [99, 311] width 198 height 38
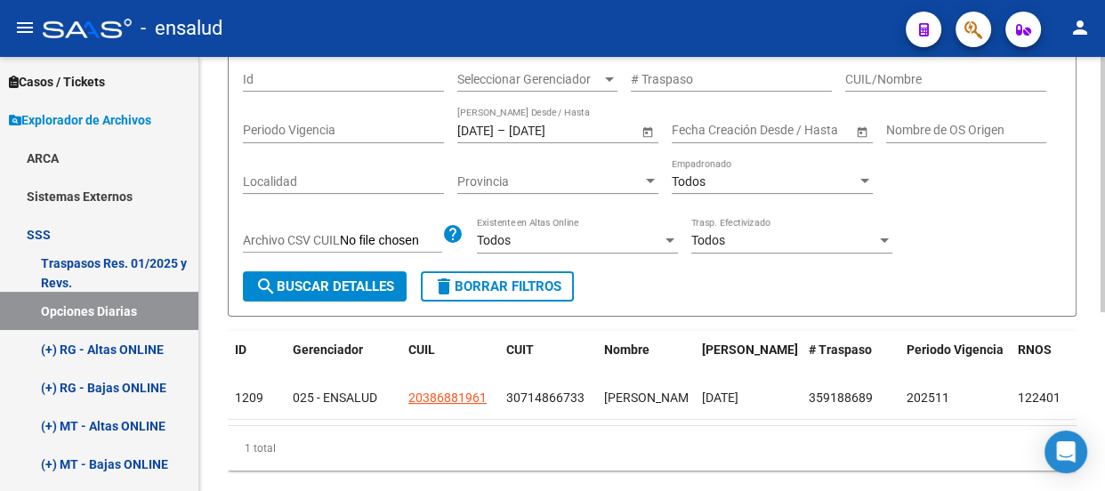
scroll to position [303, 0]
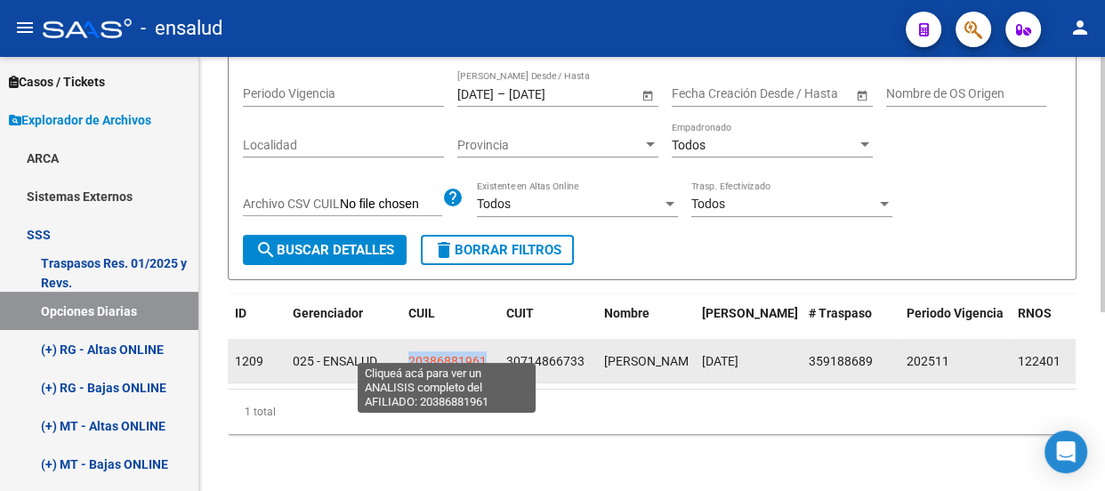
drag, startPoint x: 490, startPoint y: 347, endPoint x: 408, endPoint y: 346, distance: 81.9
type textarea "20386881961"
click at [408, 351] on div "20386881961" at bounding box center [450, 361] width 84 height 20
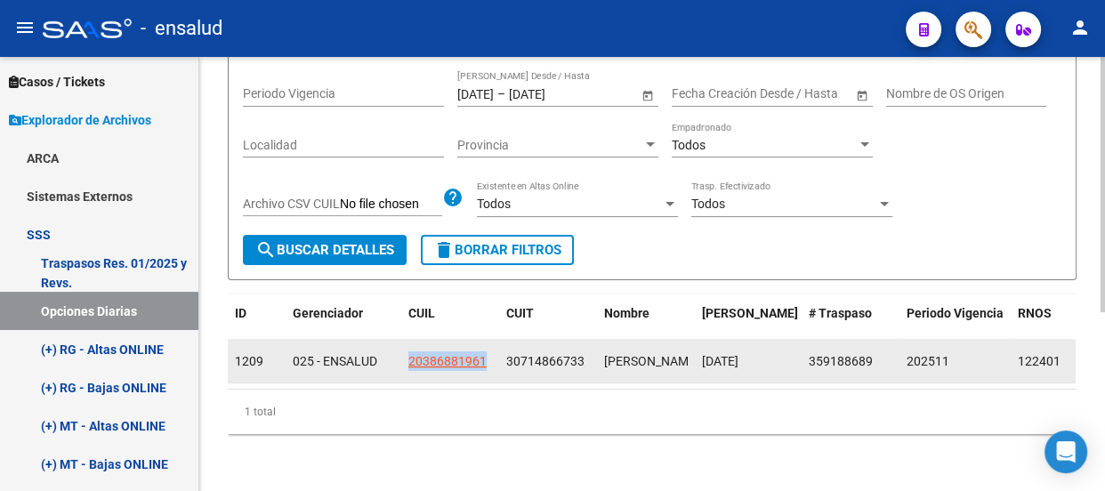
copy span "20386881961"
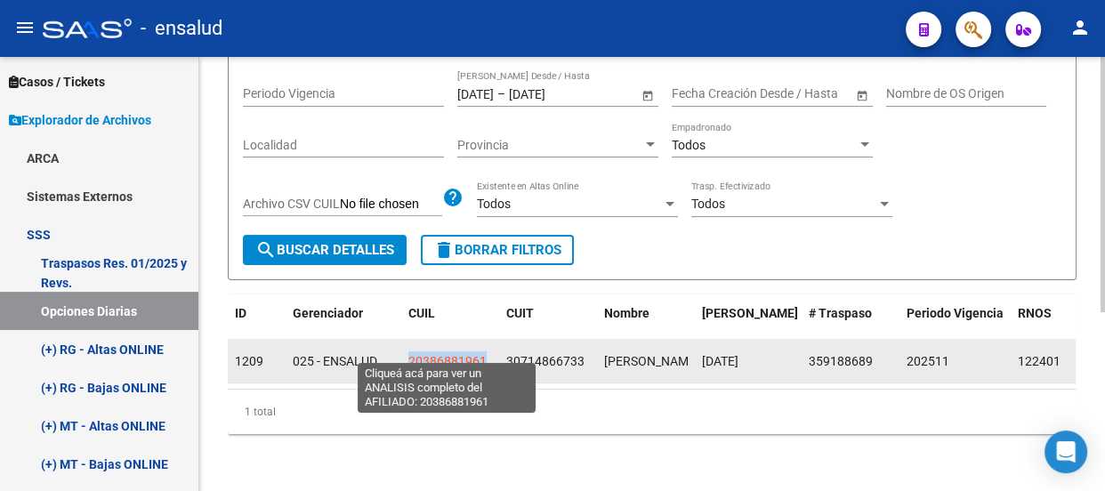
click at [441, 354] on span "20386881961" at bounding box center [447, 361] width 78 height 14
copy span "20386881961"
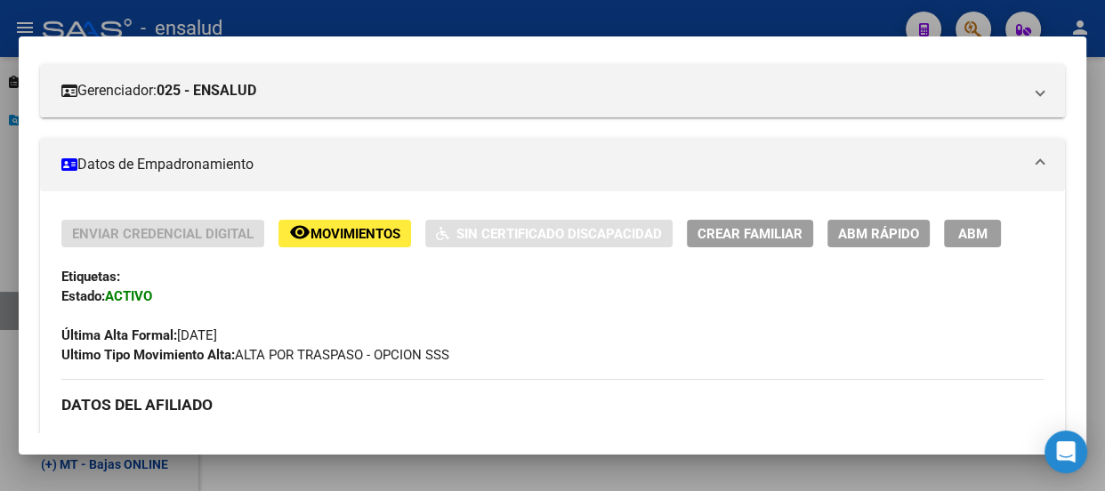
scroll to position [242, 0]
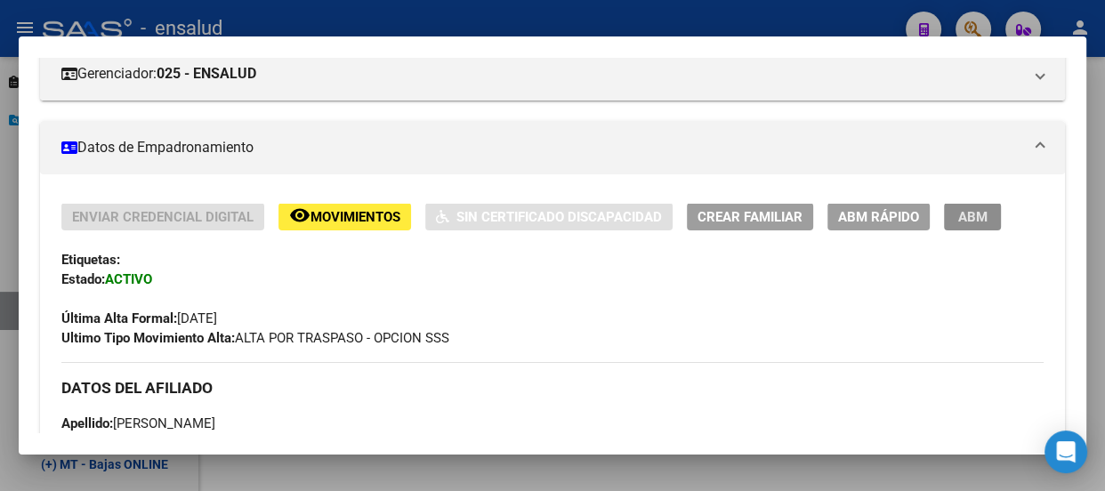
click at [968, 210] on span "ABM" at bounding box center [972, 217] width 29 height 16
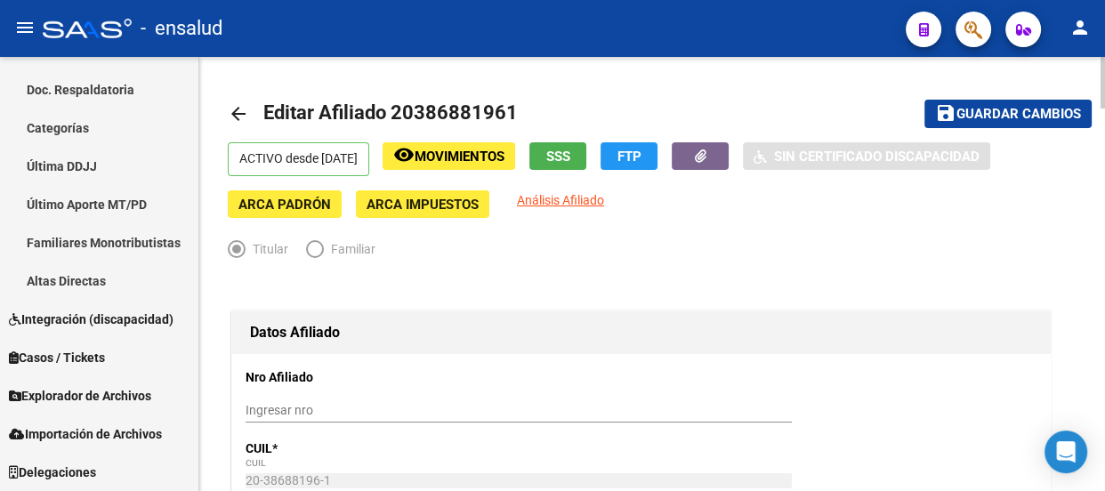
radio input "true"
type input "30-71486673-3"
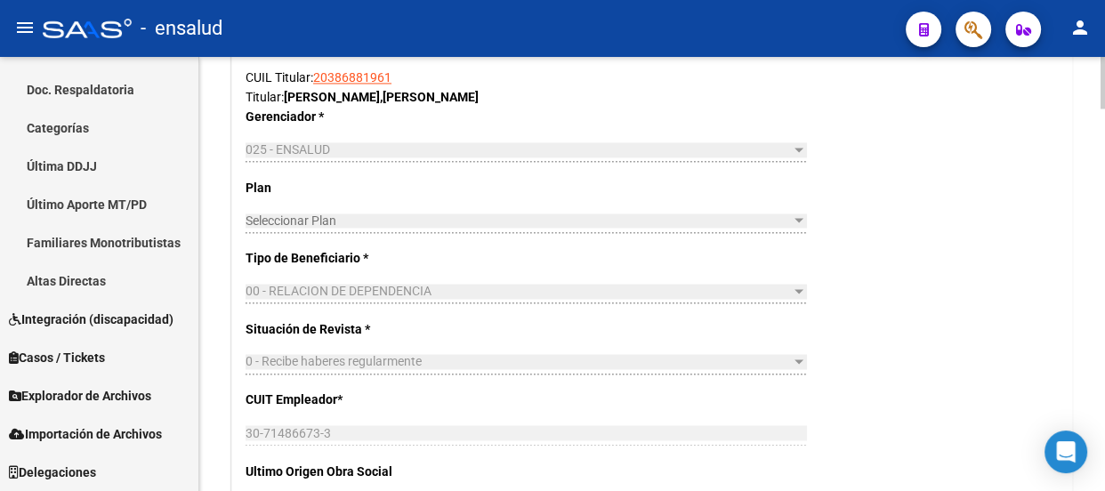
scroll to position [2992, 0]
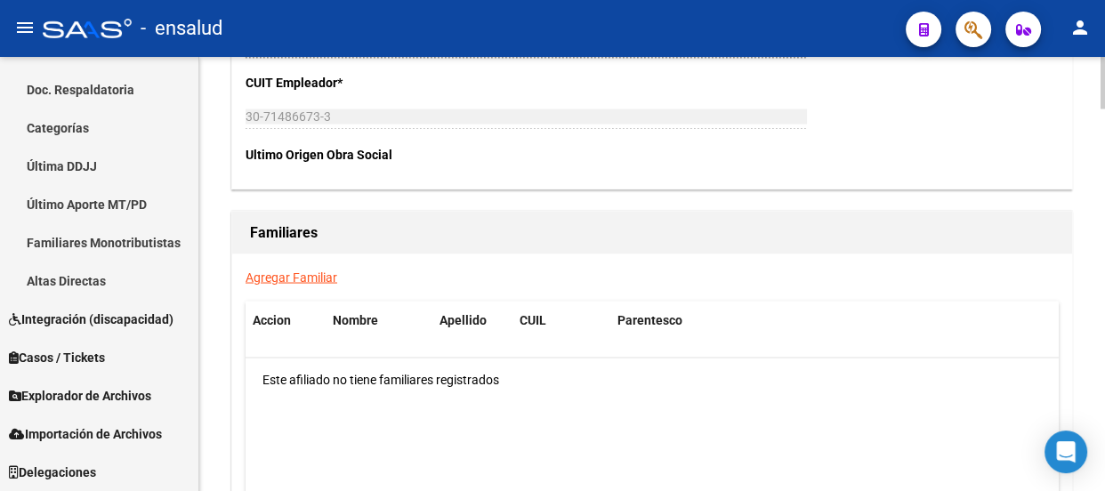
click at [299, 274] on link "Agregar Familiar" at bounding box center [292, 277] width 92 height 14
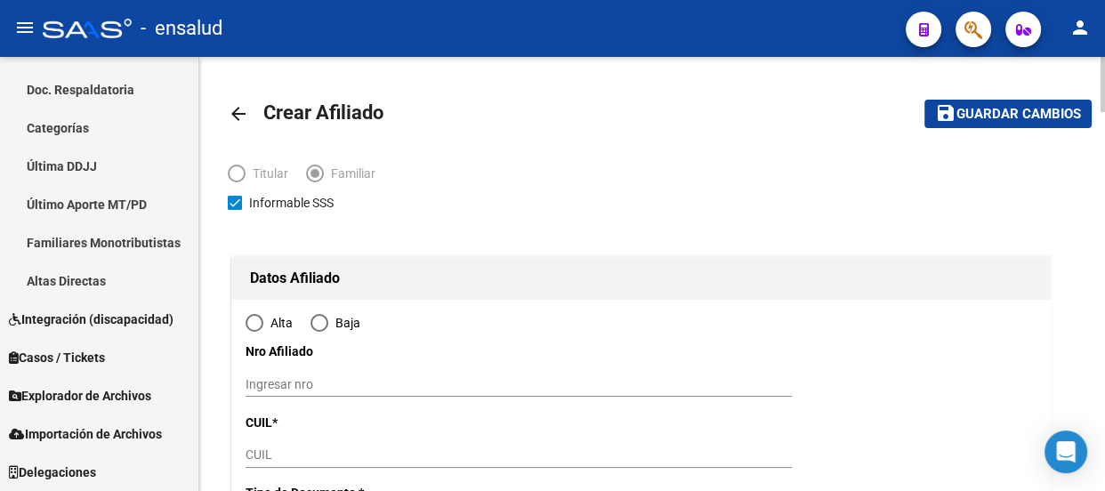
type input "30-71486673-3"
type input "[PERSON_NAME]"
type input "1765"
type input "[PERSON_NAME]"
type input "5658"
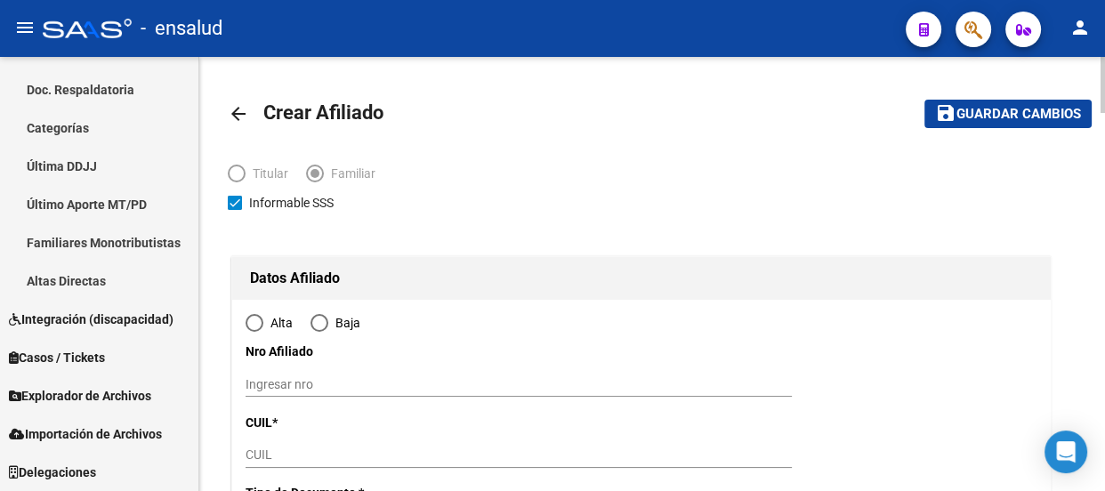
radio input "true"
type input "30-71486673-3"
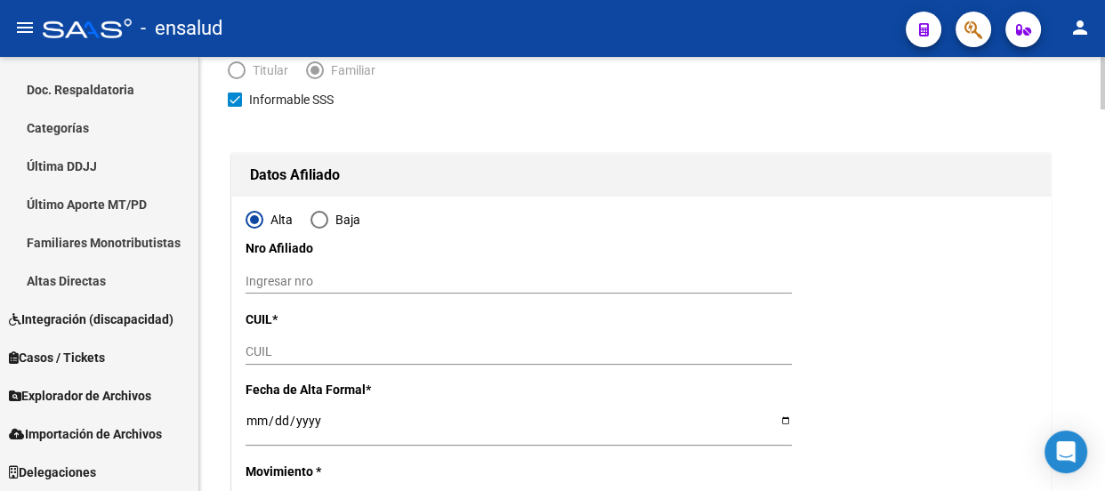
scroll to position [161, 0]
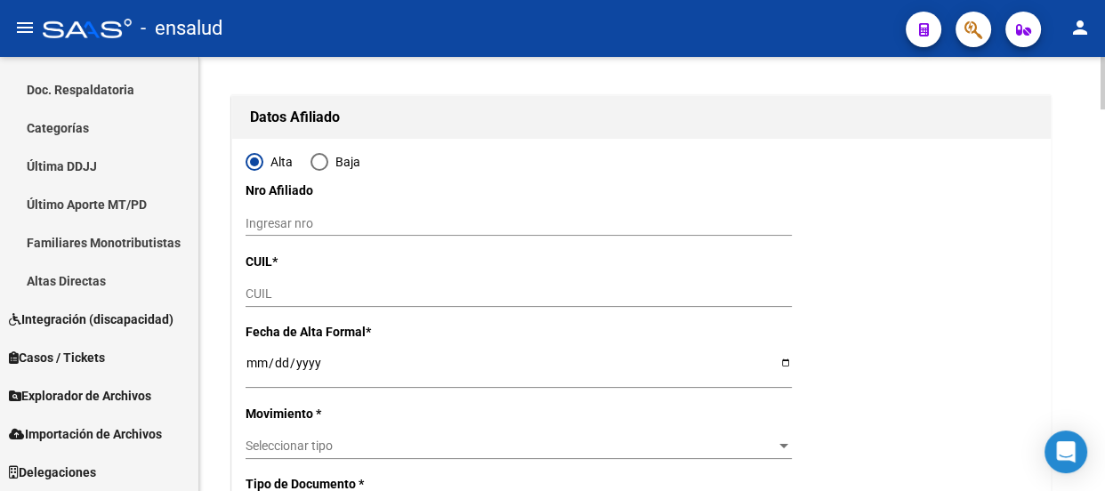
click at [286, 288] on input "CUIL" at bounding box center [519, 293] width 546 height 15
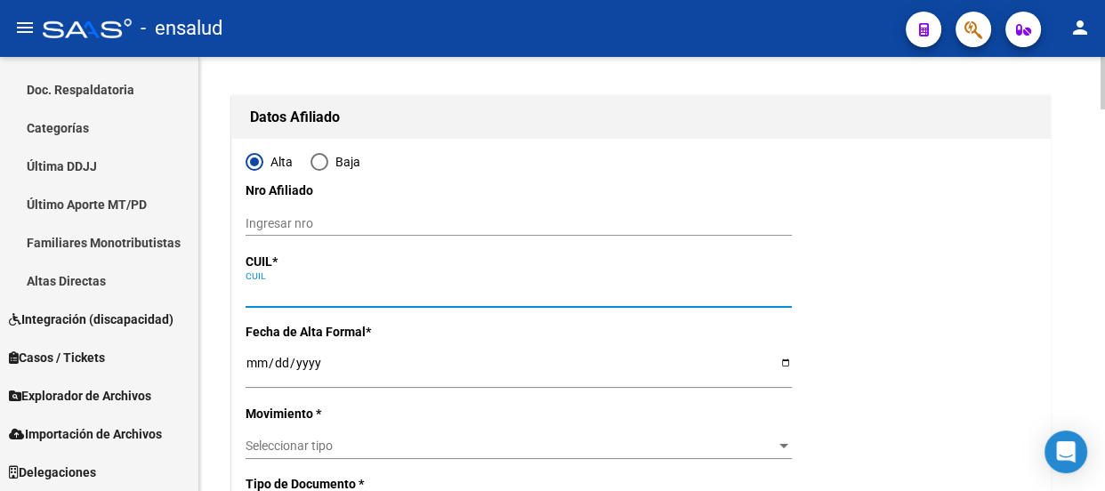
paste input "20-57463830-6"
type input "20-57463830-6"
type input "57463830"
type input "[PERSON_NAME]"
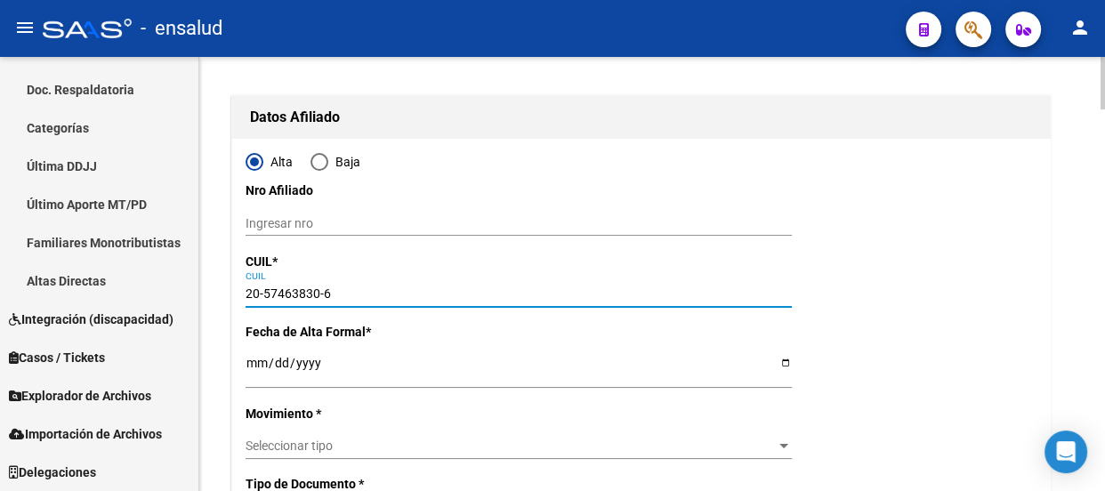
type input "[DATE]"
type input "[PERSON_NAME]"
type input "4081"
type input "20-57463830-6"
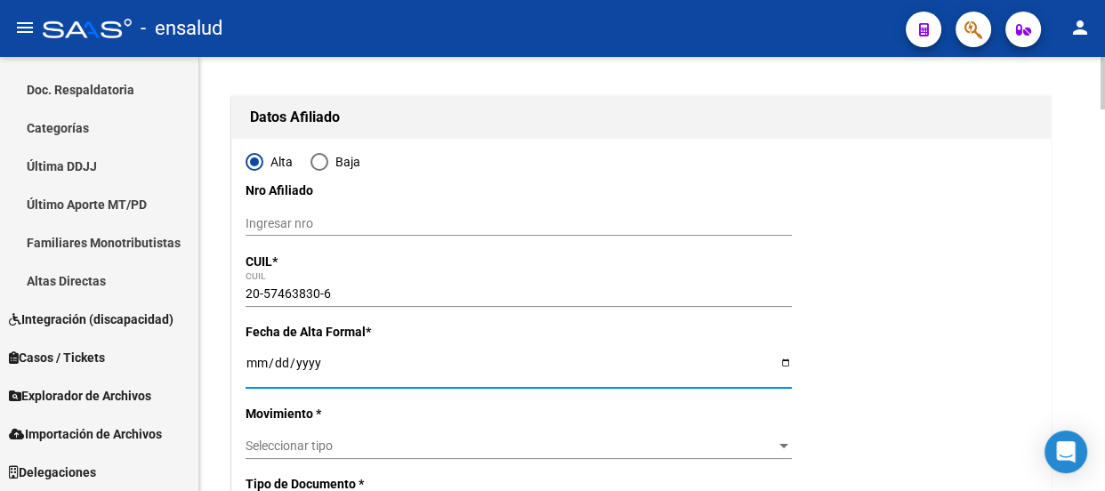
click at [255, 357] on input "Ingresar fecha" at bounding box center [519, 369] width 546 height 27
click at [249, 365] on input "Ingresar fecha" at bounding box center [519, 369] width 546 height 27
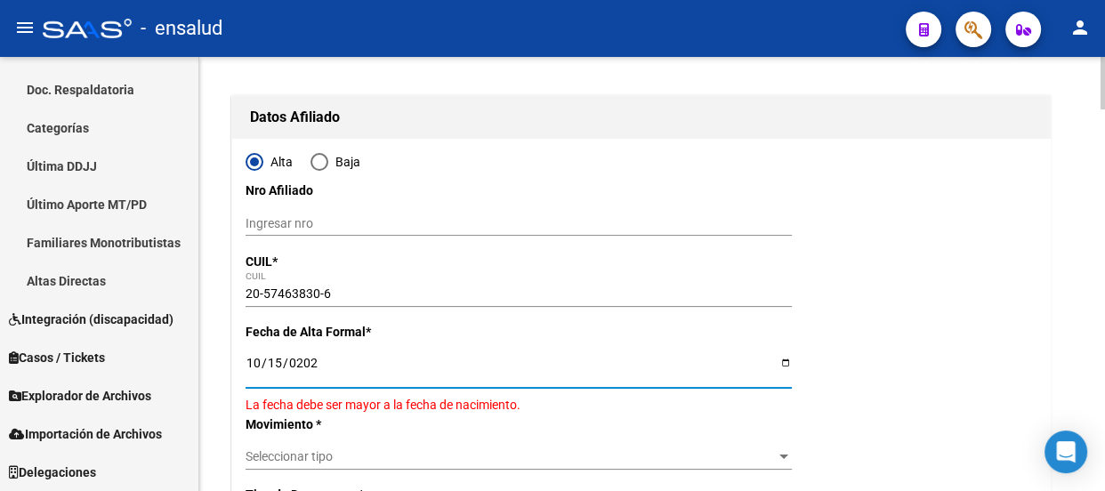
type input "[DATE]"
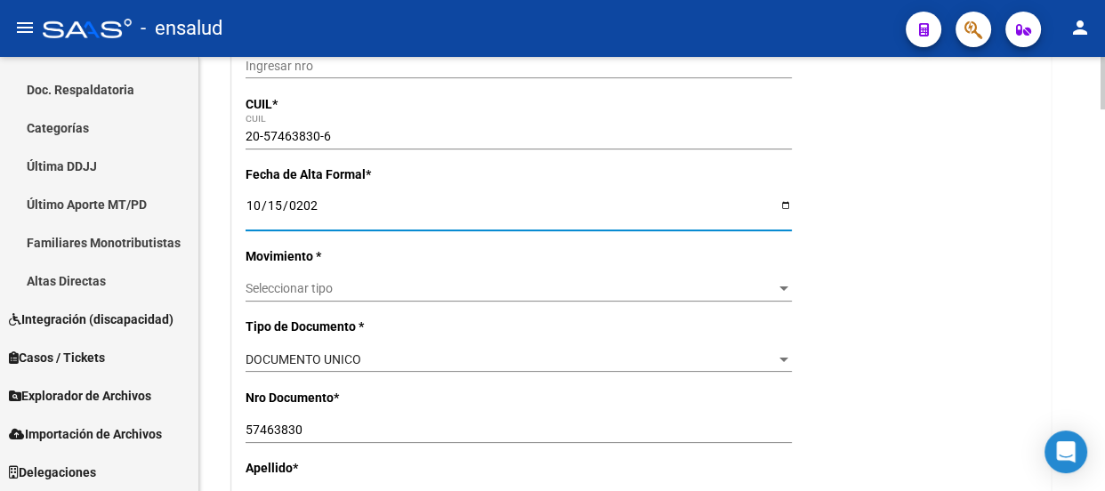
scroll to position [323, 0]
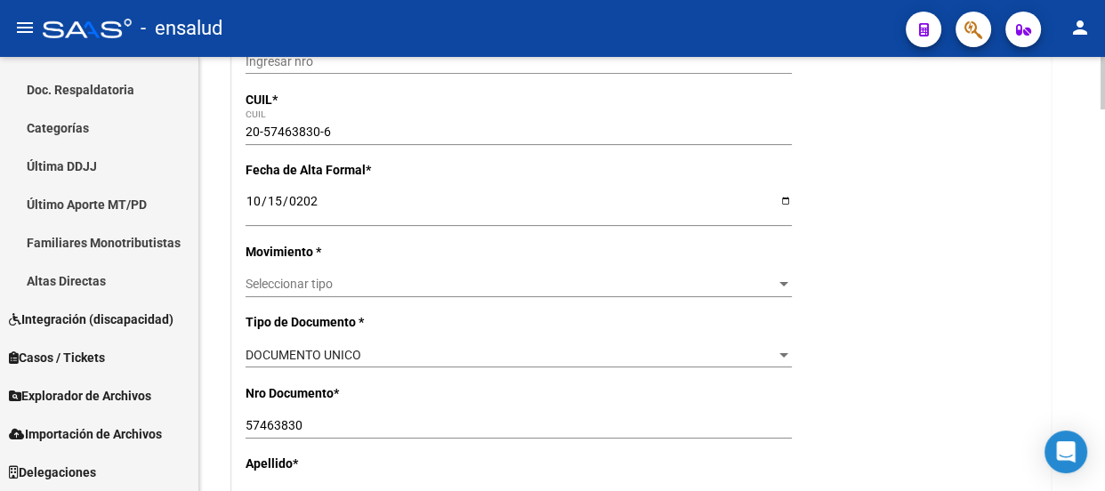
click at [359, 273] on div "Seleccionar tipo Seleccionar tipo" at bounding box center [519, 284] width 546 height 25
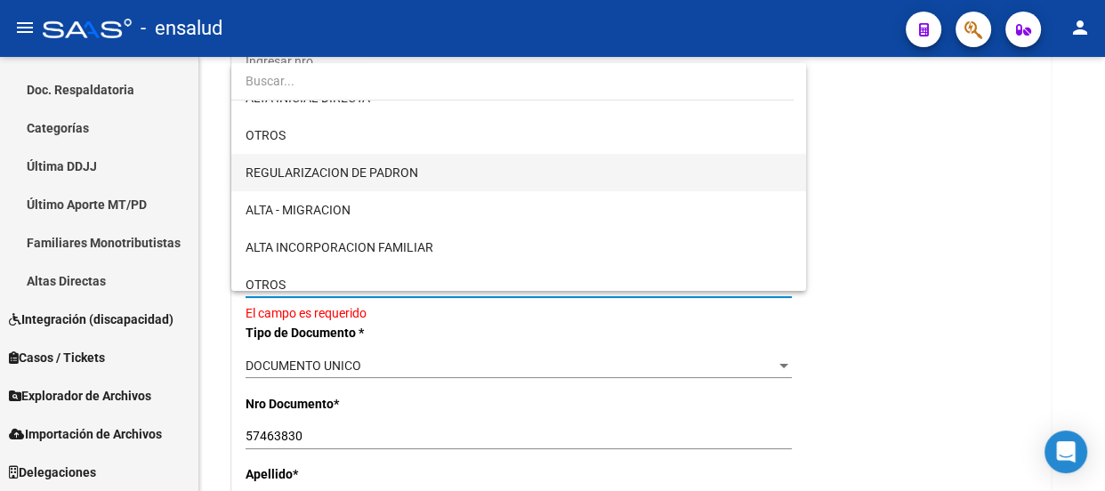
scroll to position [161, 0]
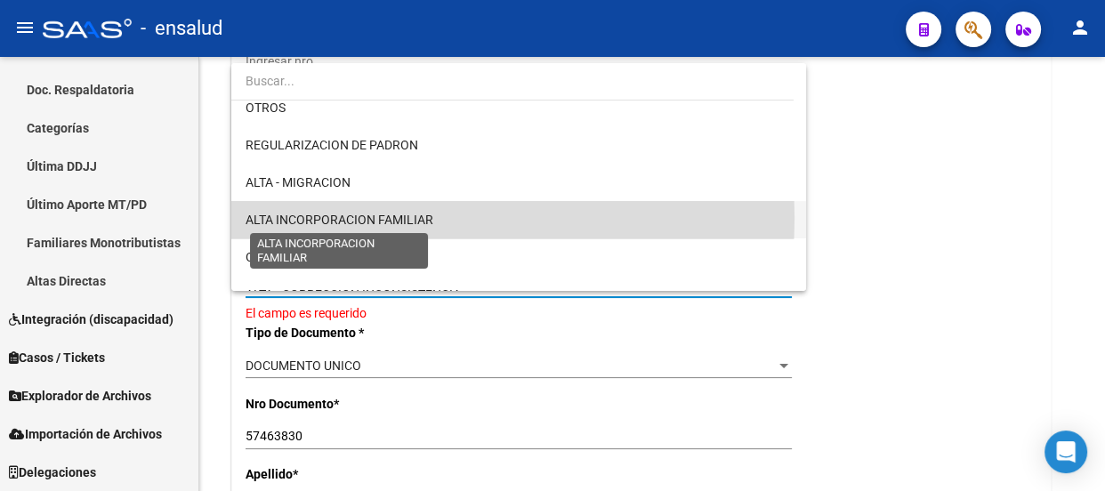
click at [412, 217] on span "ALTA INCORPORACION FAMILIAR" at bounding box center [340, 220] width 188 height 14
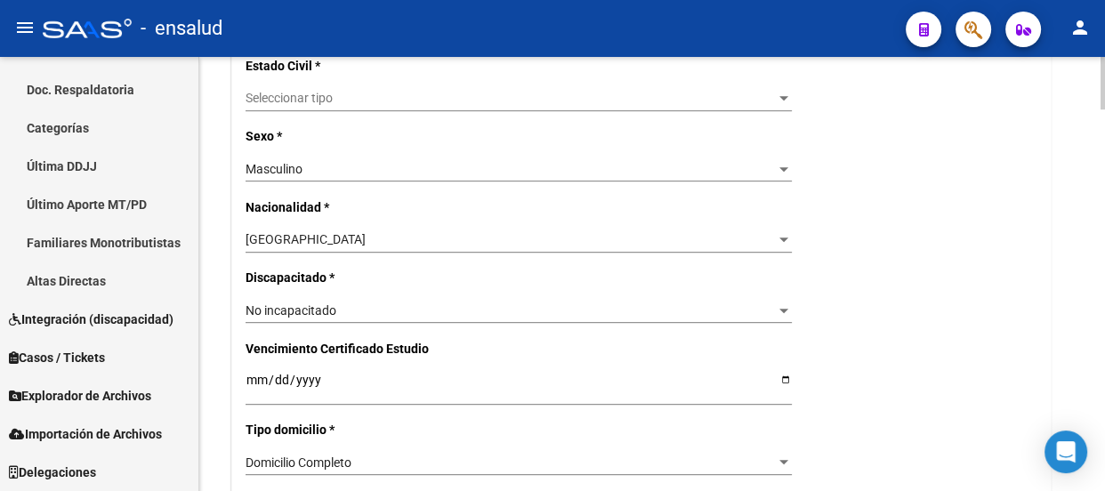
scroll to position [1051, 0]
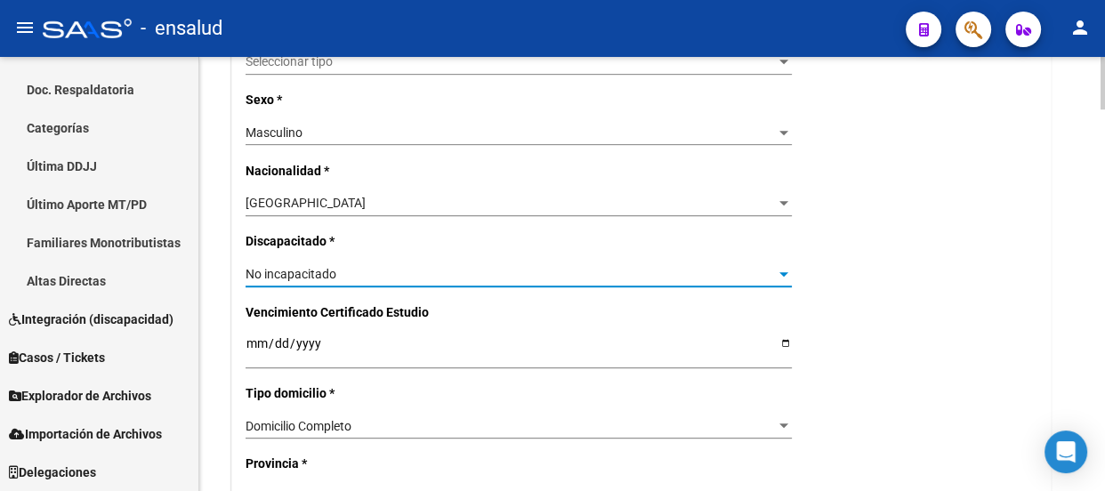
click at [363, 273] on div "No incapacitado" at bounding box center [511, 274] width 530 height 15
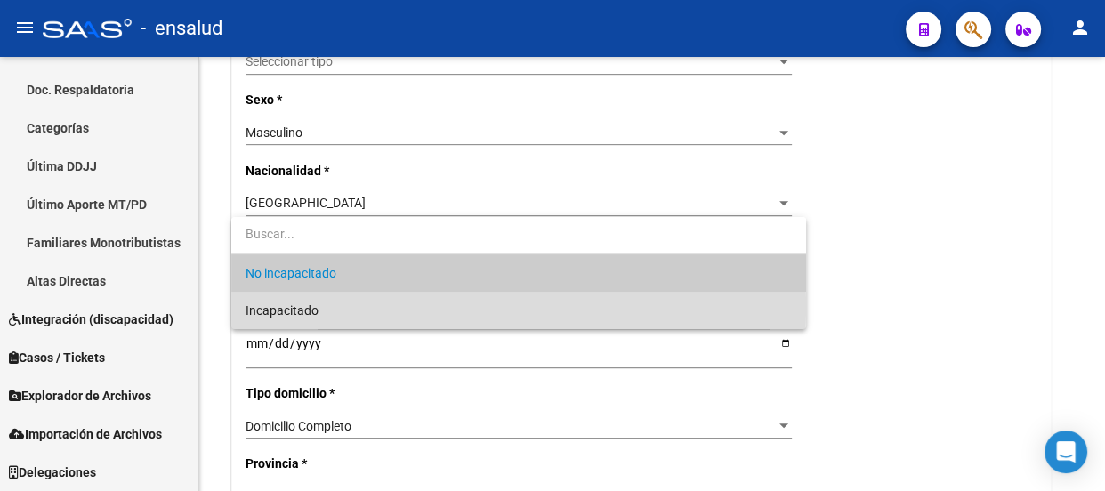
click at [335, 309] on span "Incapacitado" at bounding box center [519, 310] width 546 height 37
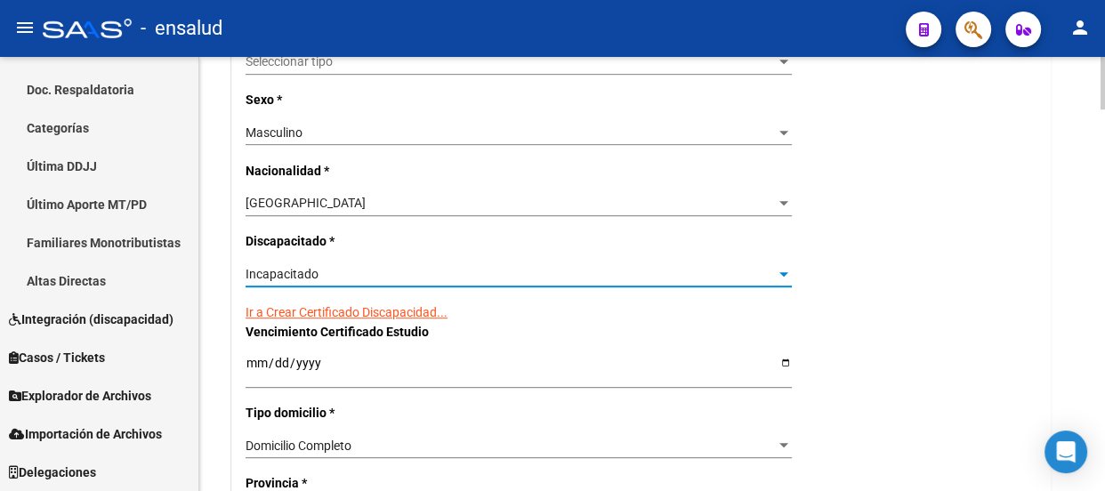
scroll to position [1132, 0]
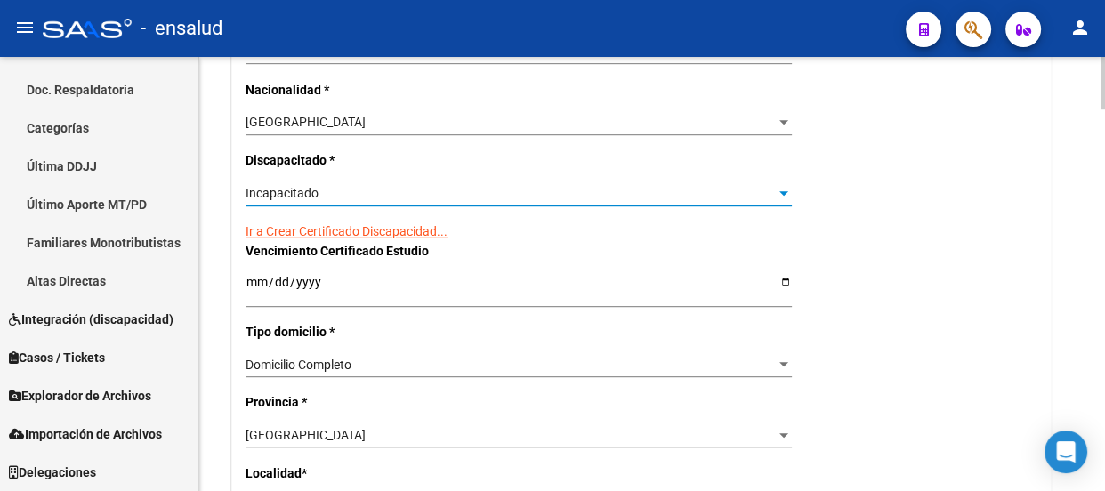
click at [332, 231] on link "Ir a Crear Certificado Discapacidad..." at bounding box center [347, 231] width 202 height 14
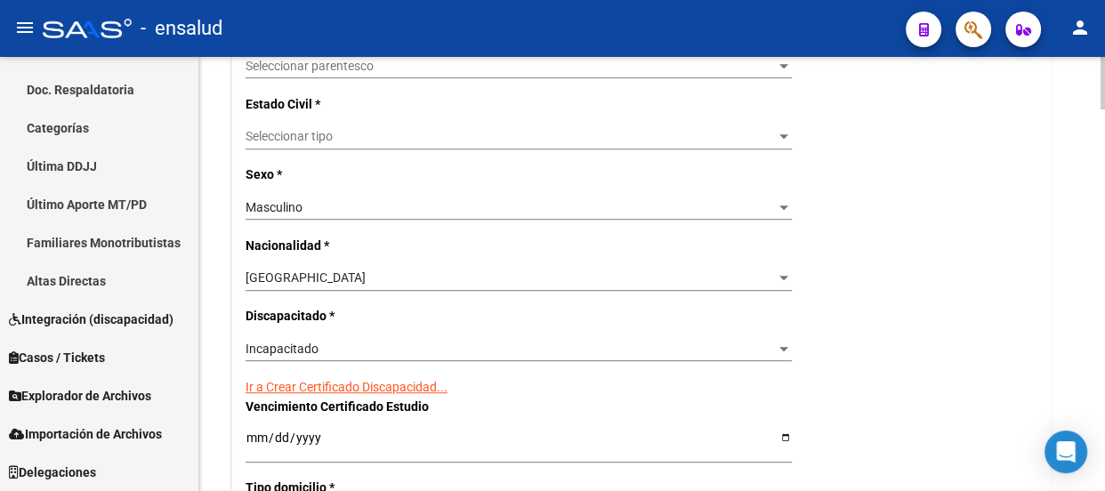
scroll to position [970, 0]
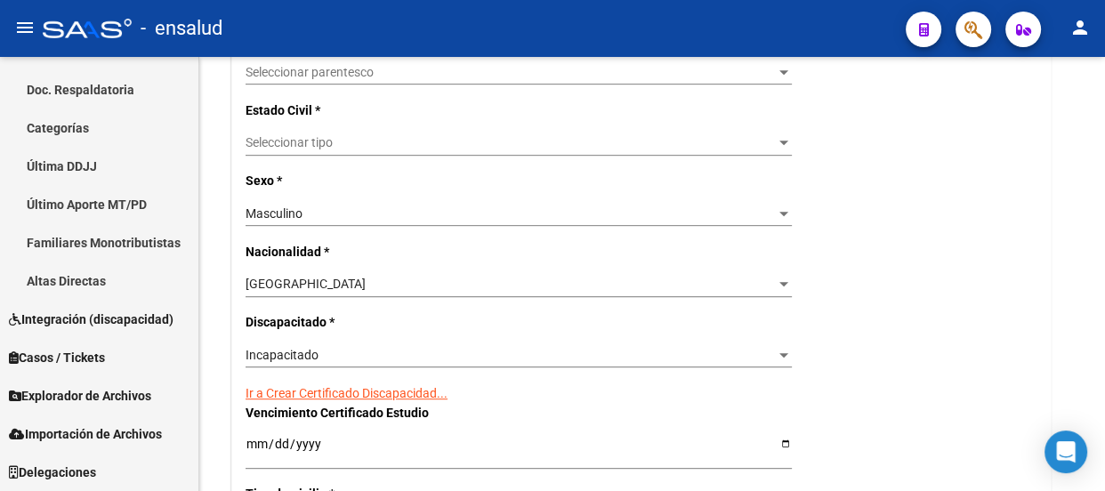
click at [735, 26] on div "- ensalud" at bounding box center [467, 28] width 849 height 39
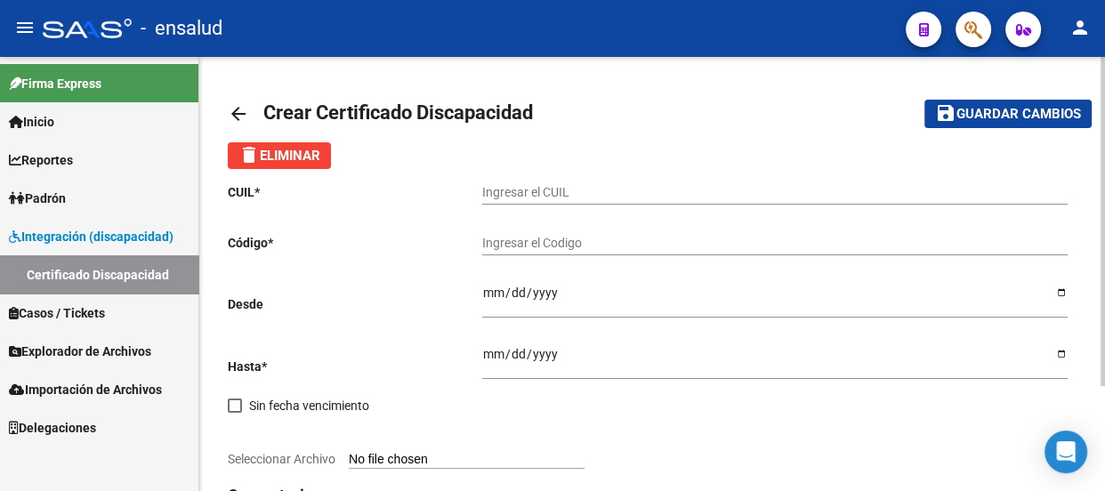
scroll to position [122, 0]
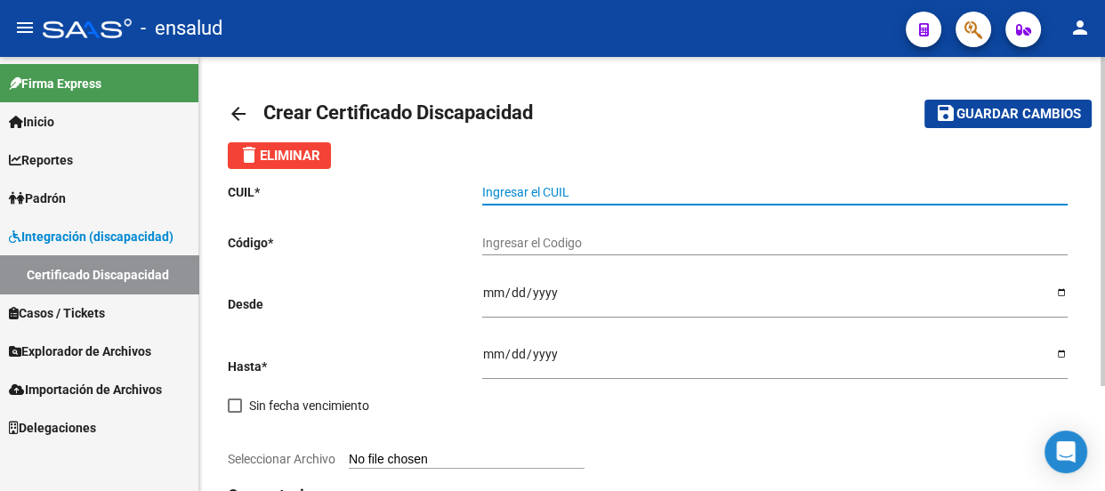
click at [533, 196] on input "Ingresar el CUIL" at bounding box center [774, 192] width 585 height 15
paste input "20-57463830-6"
type input "20-57463830-6"
click at [526, 240] on input "Ingresar el Codigo" at bounding box center [774, 243] width 585 height 15
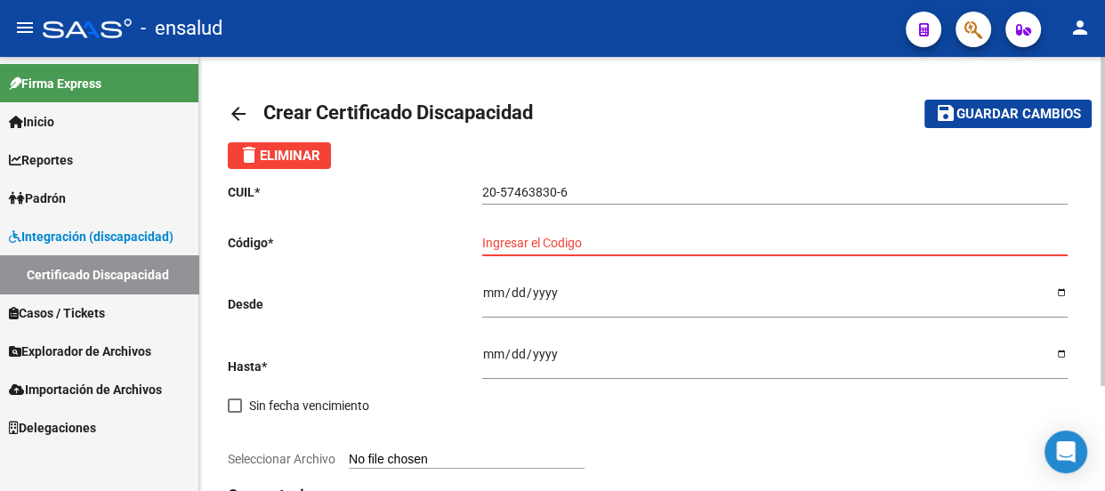
click at [235, 111] on mat-icon "arrow_back" at bounding box center [238, 113] width 21 height 21
click at [238, 109] on mat-icon "arrow_back" at bounding box center [238, 113] width 21 height 21
click at [287, 152] on span "delete Eliminar" at bounding box center [279, 156] width 82 height 16
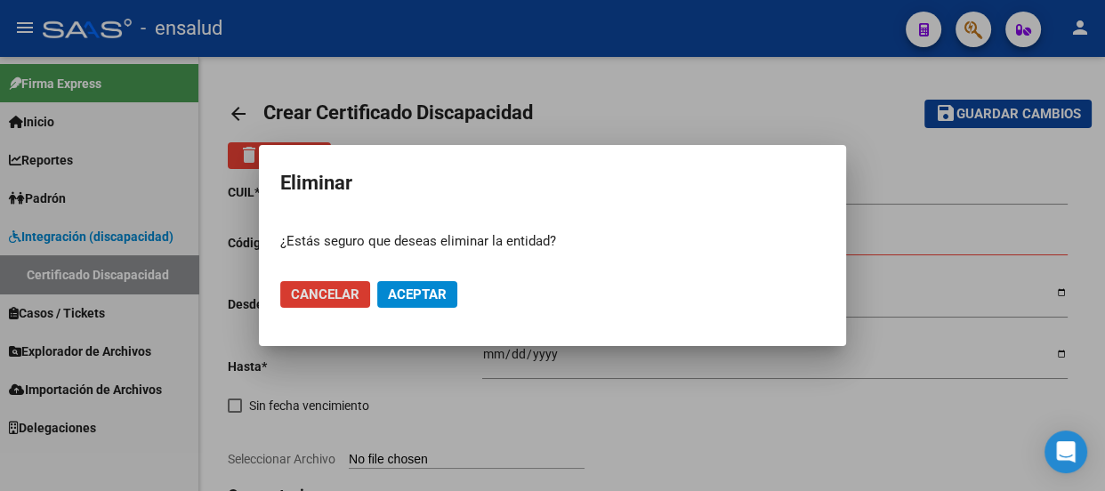
click at [424, 293] on span "Aceptar" at bounding box center [417, 294] width 59 height 16
